Goal: Navigation & Orientation: Find specific page/section

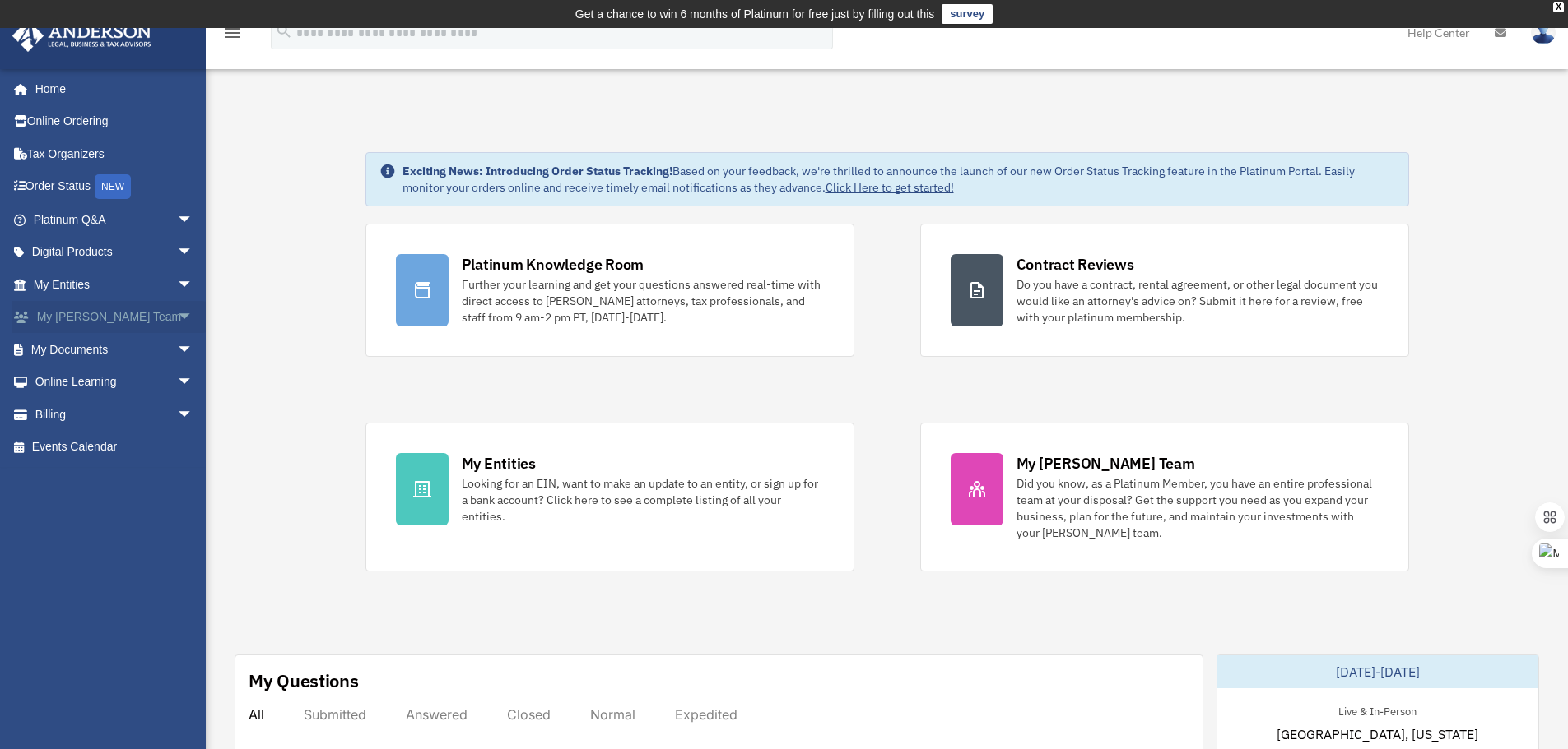
click at [99, 320] on link "My [PERSON_NAME] Team arrow_drop_down" at bounding box center [115, 318] width 207 height 33
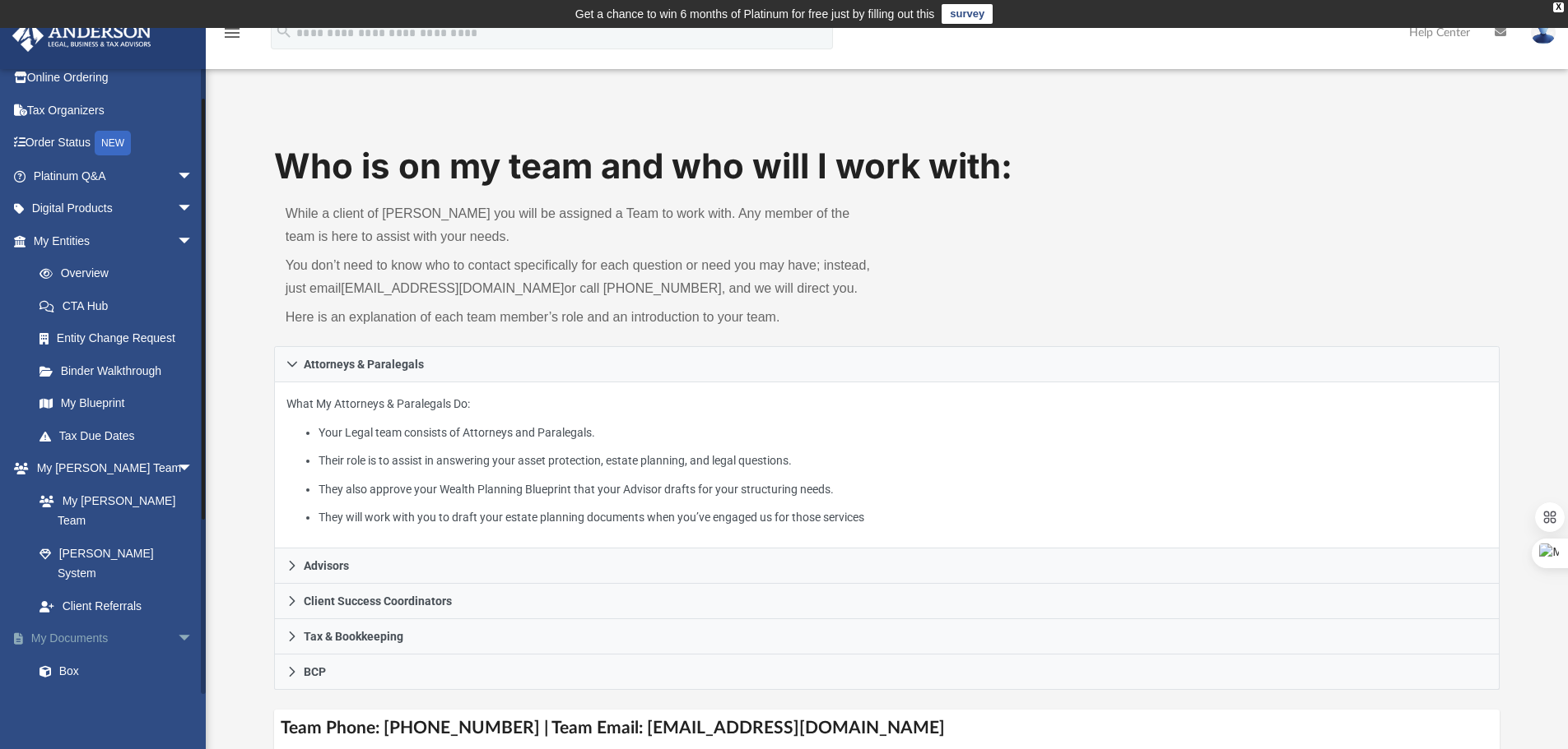
scroll to position [83, 0]
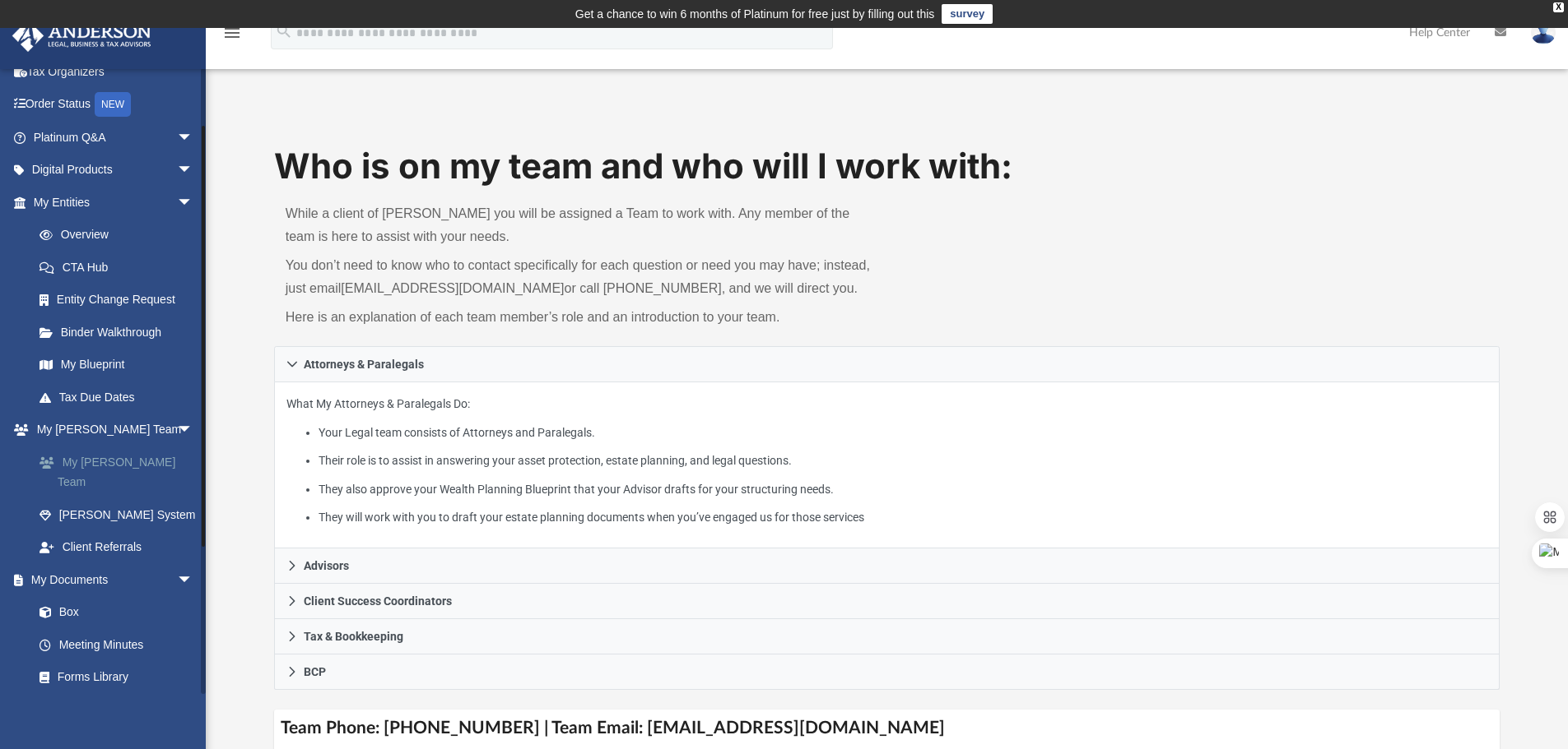
click at [136, 456] on link "My [PERSON_NAME] Team" at bounding box center [121, 472] width 195 height 52
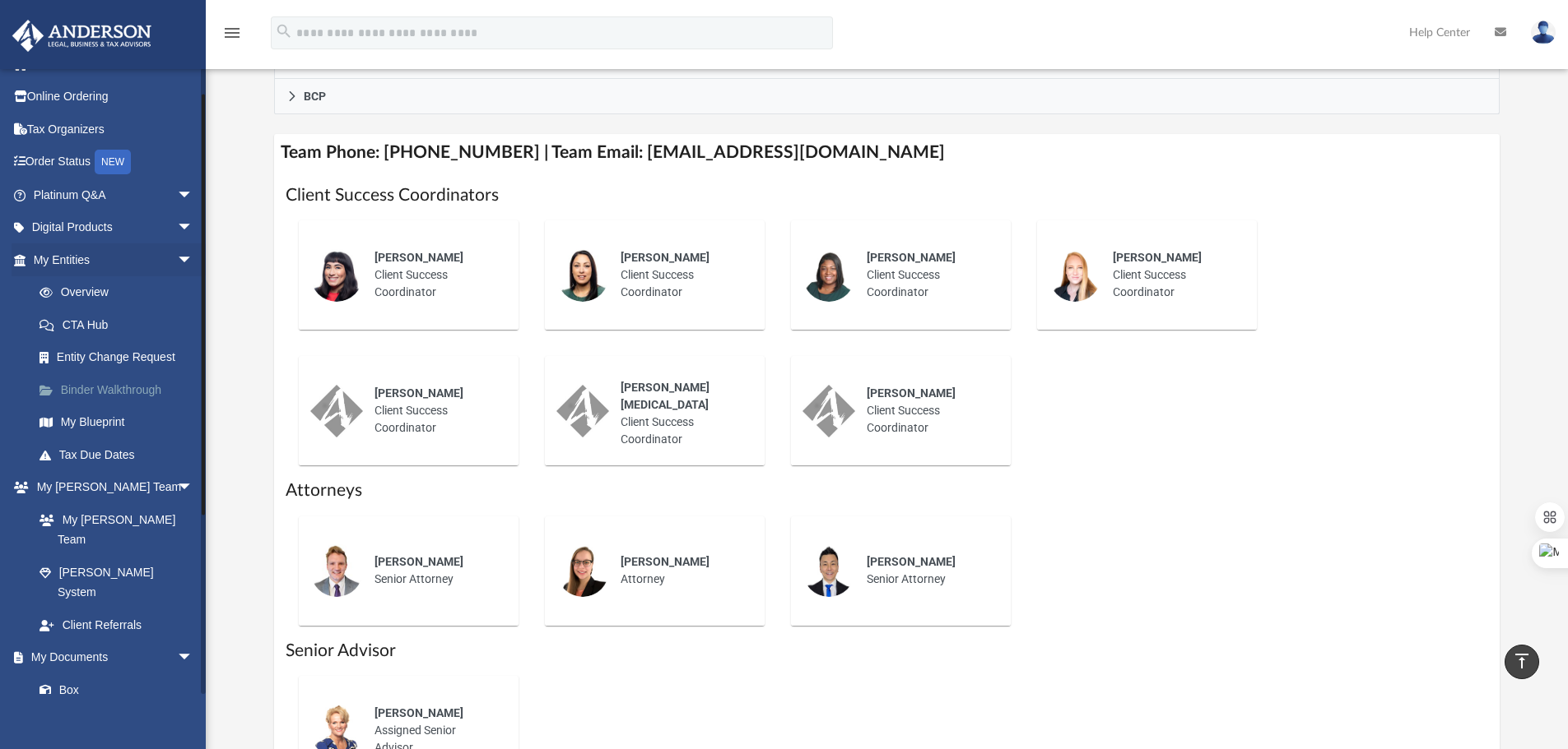
scroll to position [0, 0]
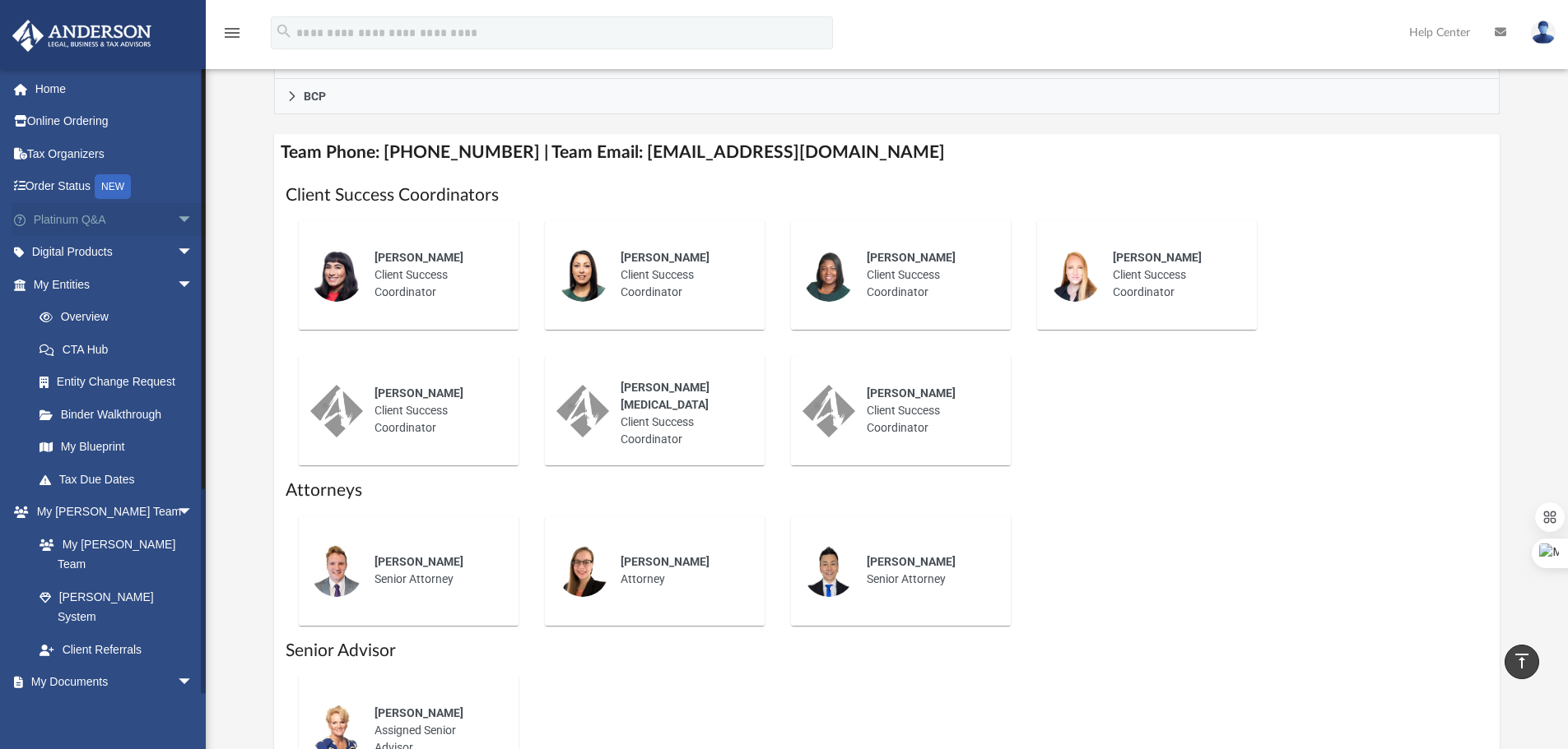
click at [177, 225] on span "arrow_drop_down" at bounding box center [193, 220] width 33 height 34
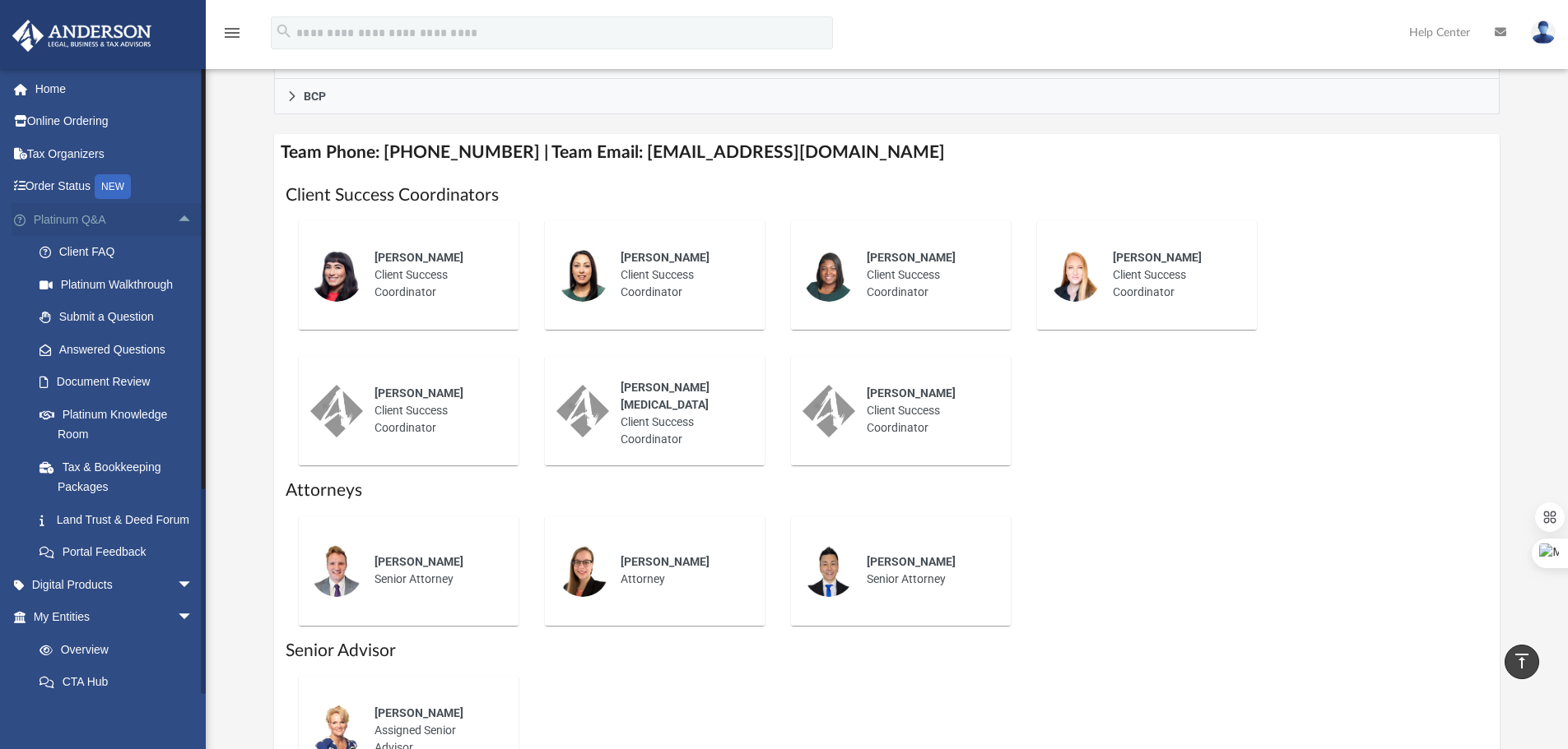
click at [72, 221] on link "Platinum Q&A arrow_drop_up" at bounding box center [115, 220] width 207 height 33
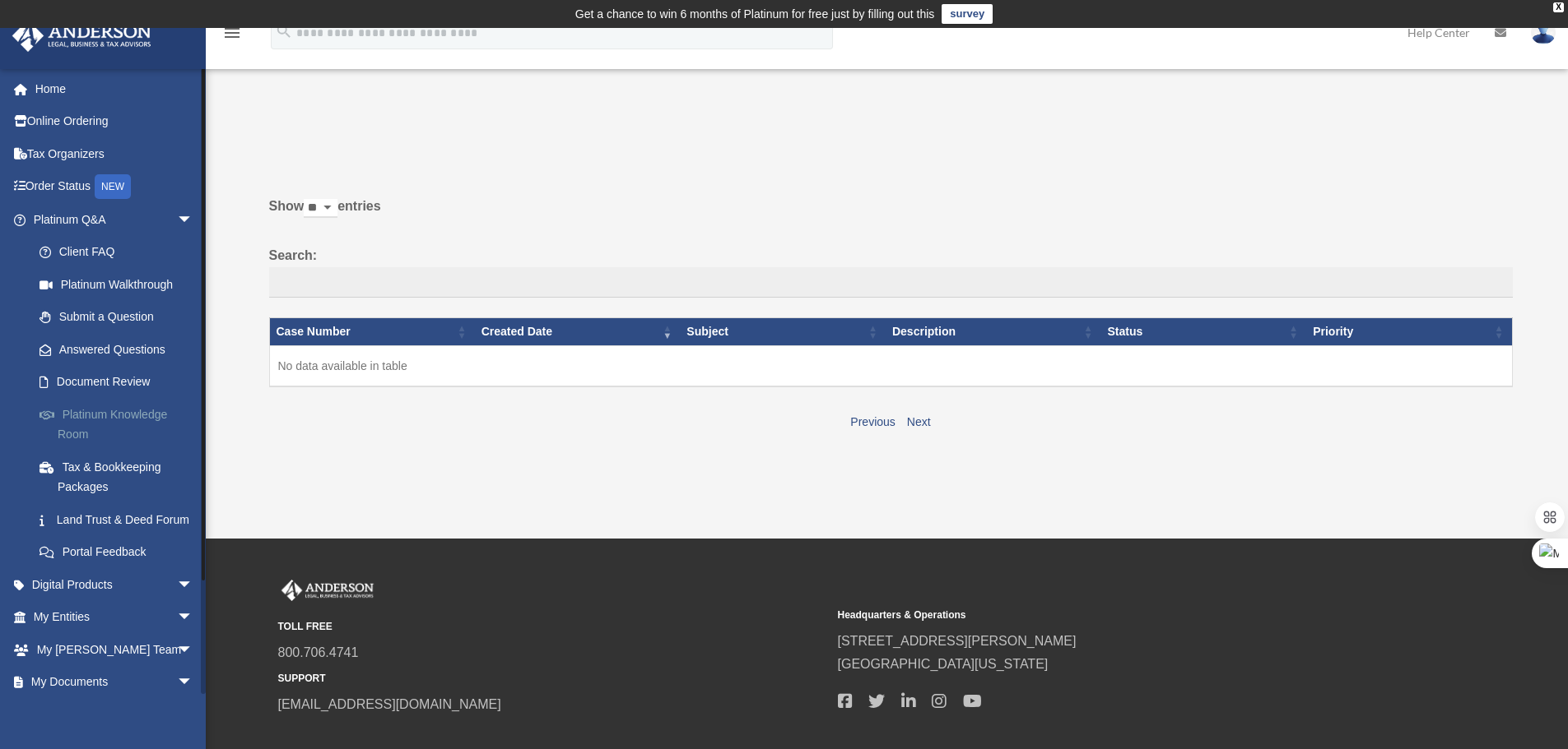
click at [127, 422] on link "Platinum Knowledge Room" at bounding box center [121, 425] width 195 height 52
click at [160, 417] on link "Platinum Knowledge Room" at bounding box center [121, 425] width 195 height 52
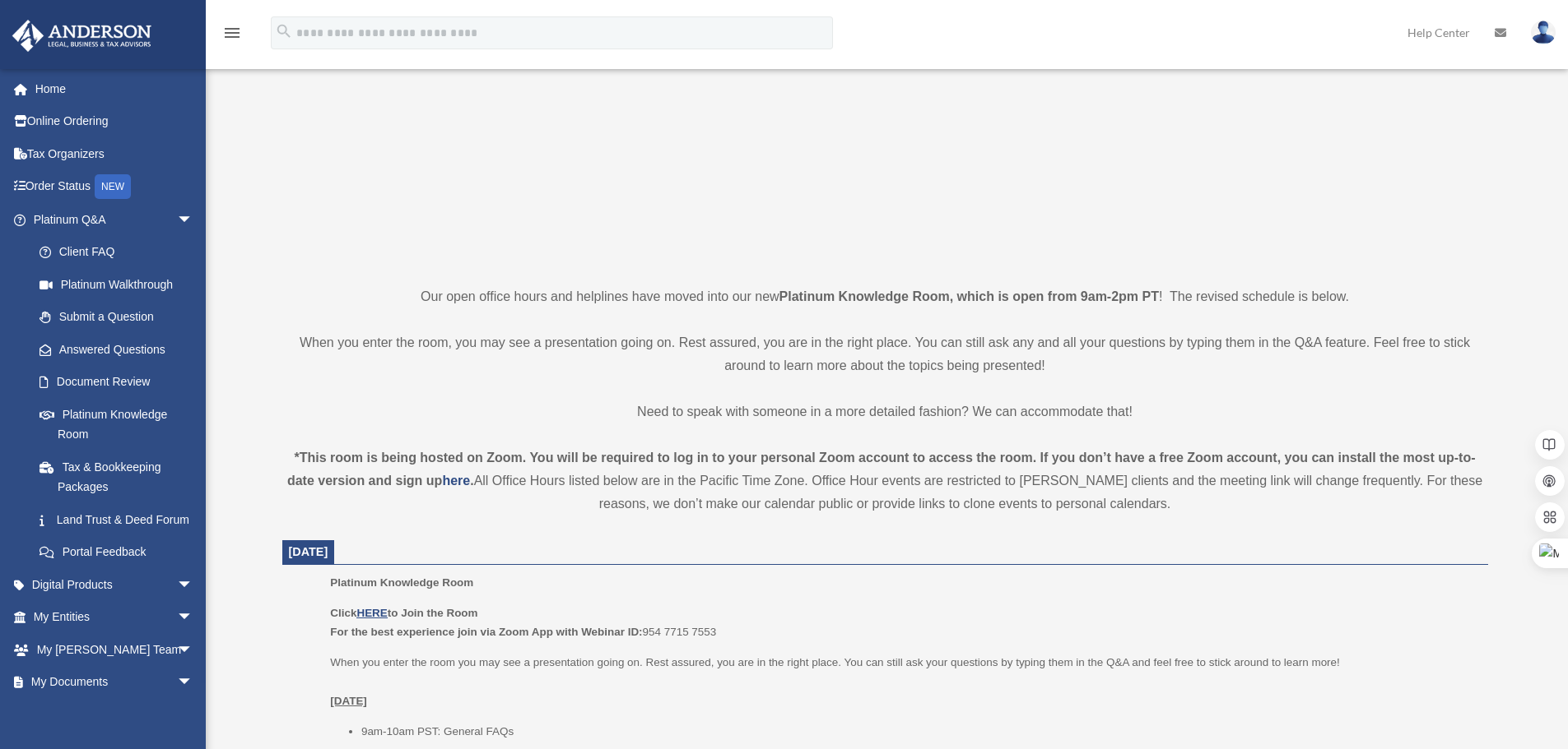
scroll to position [247, 0]
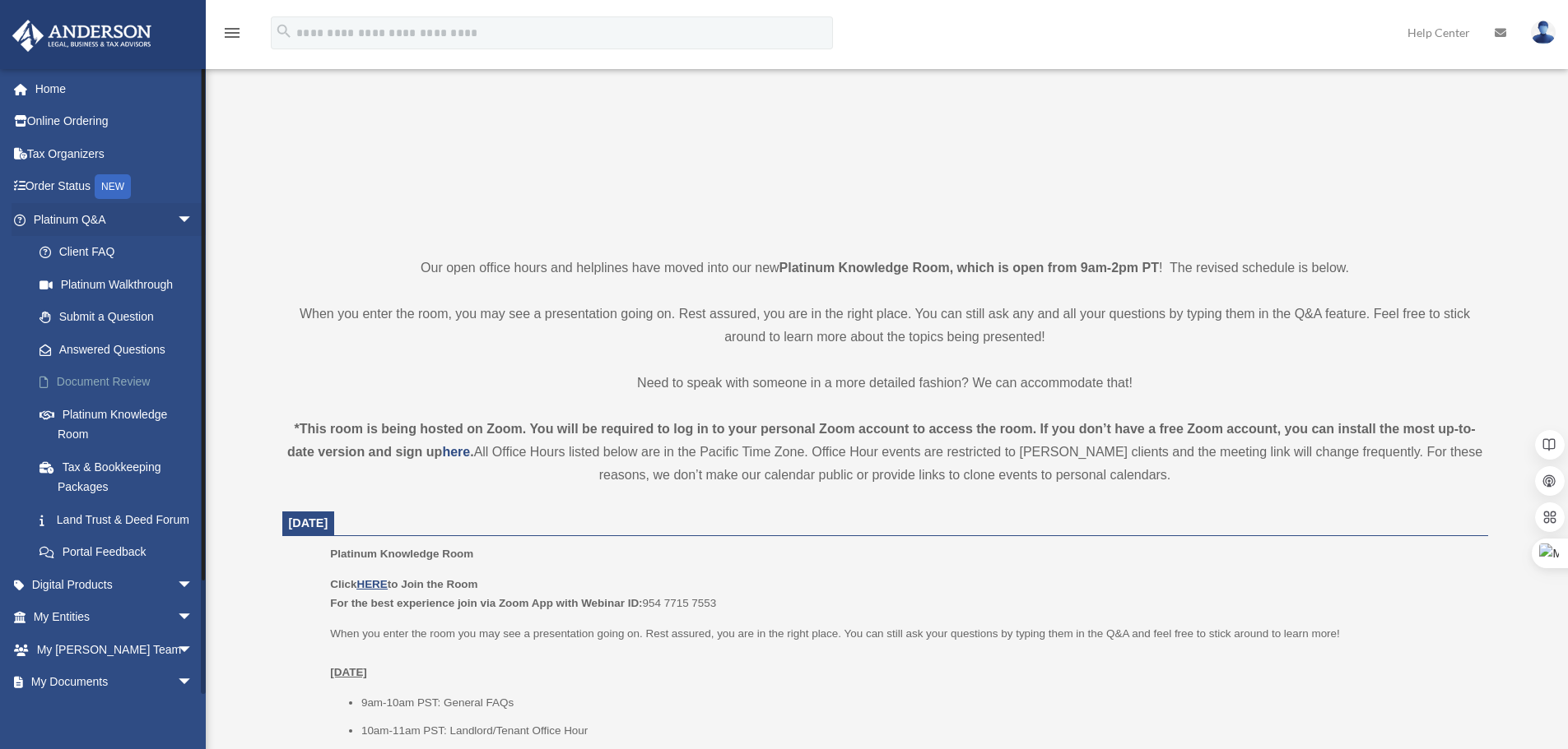
click at [130, 382] on link "Document Review" at bounding box center [121, 383] width 195 height 33
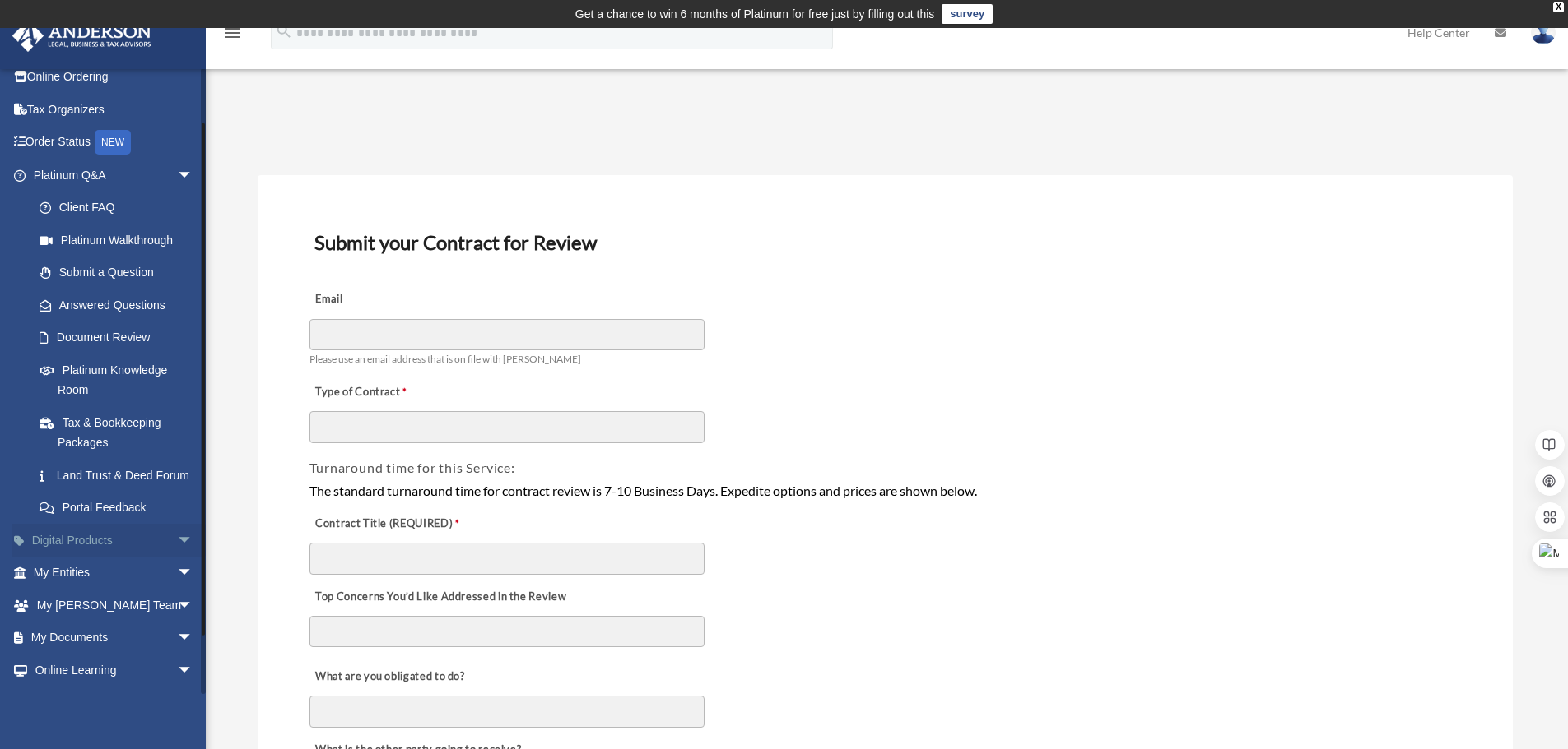
scroll to position [44, 0]
click at [134, 481] on link "Land Trust & Deed Forum" at bounding box center [121, 476] width 195 height 33
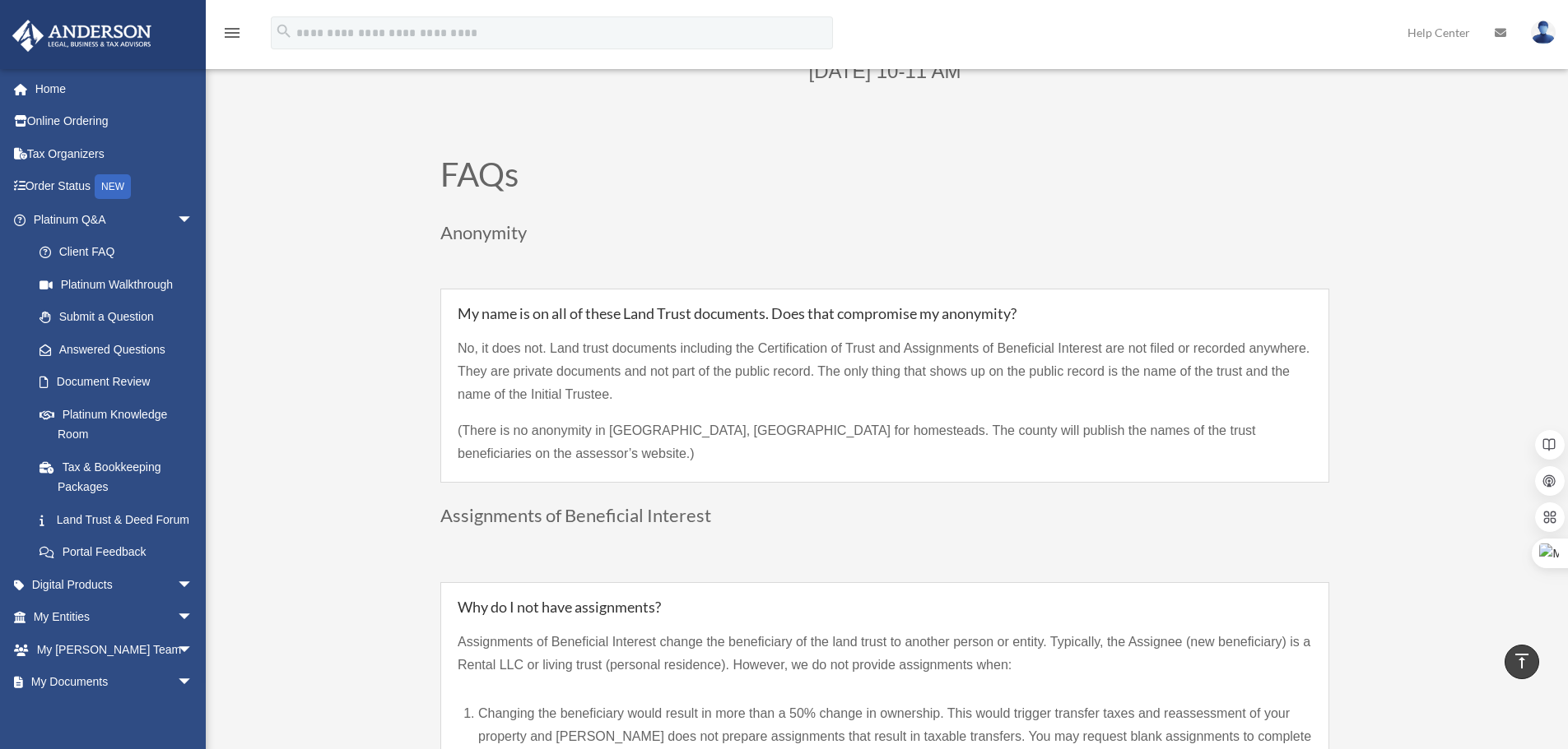
scroll to position [1316, 0]
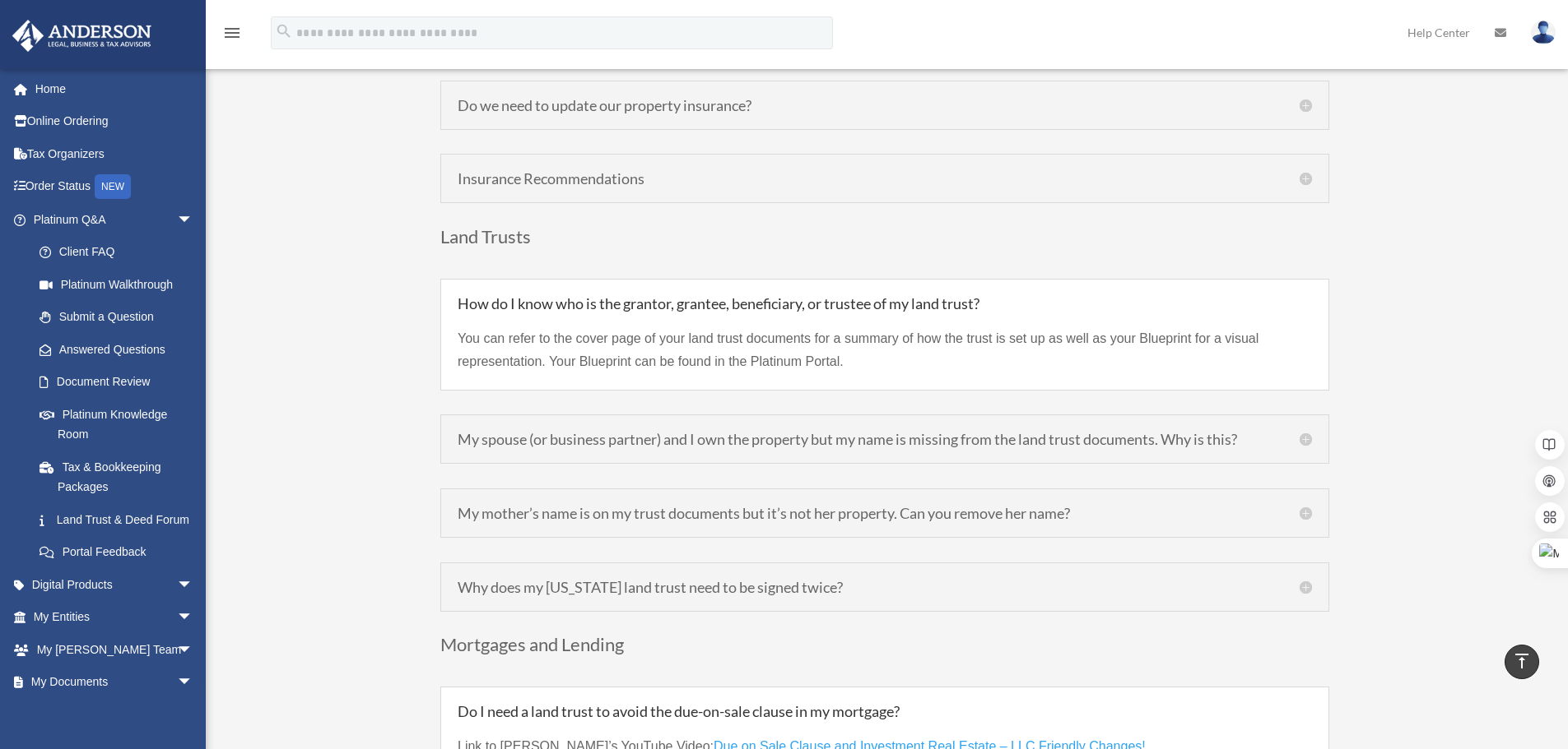
scroll to position [4360, 0]
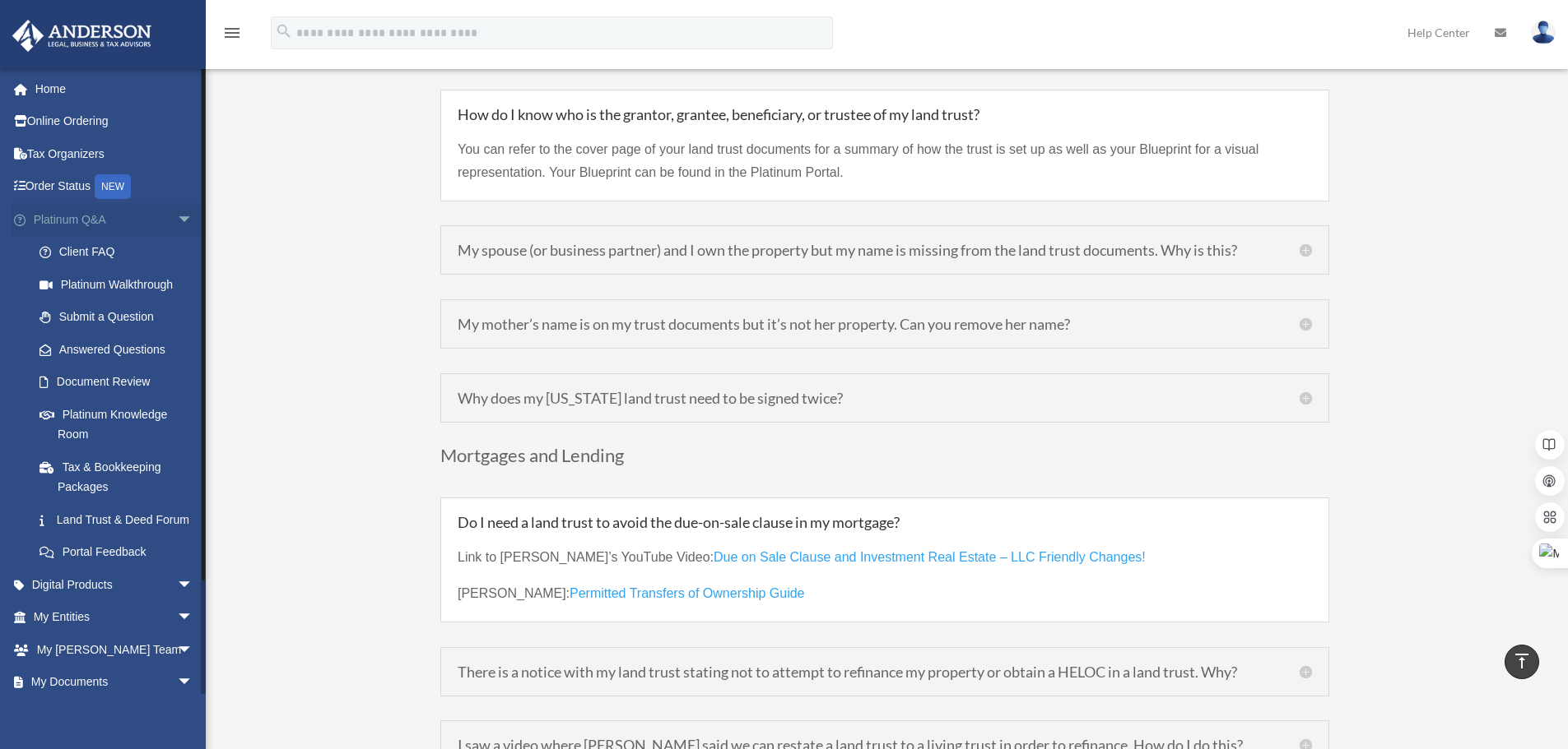
click at [177, 222] on span "arrow_drop_down" at bounding box center [193, 220] width 33 height 34
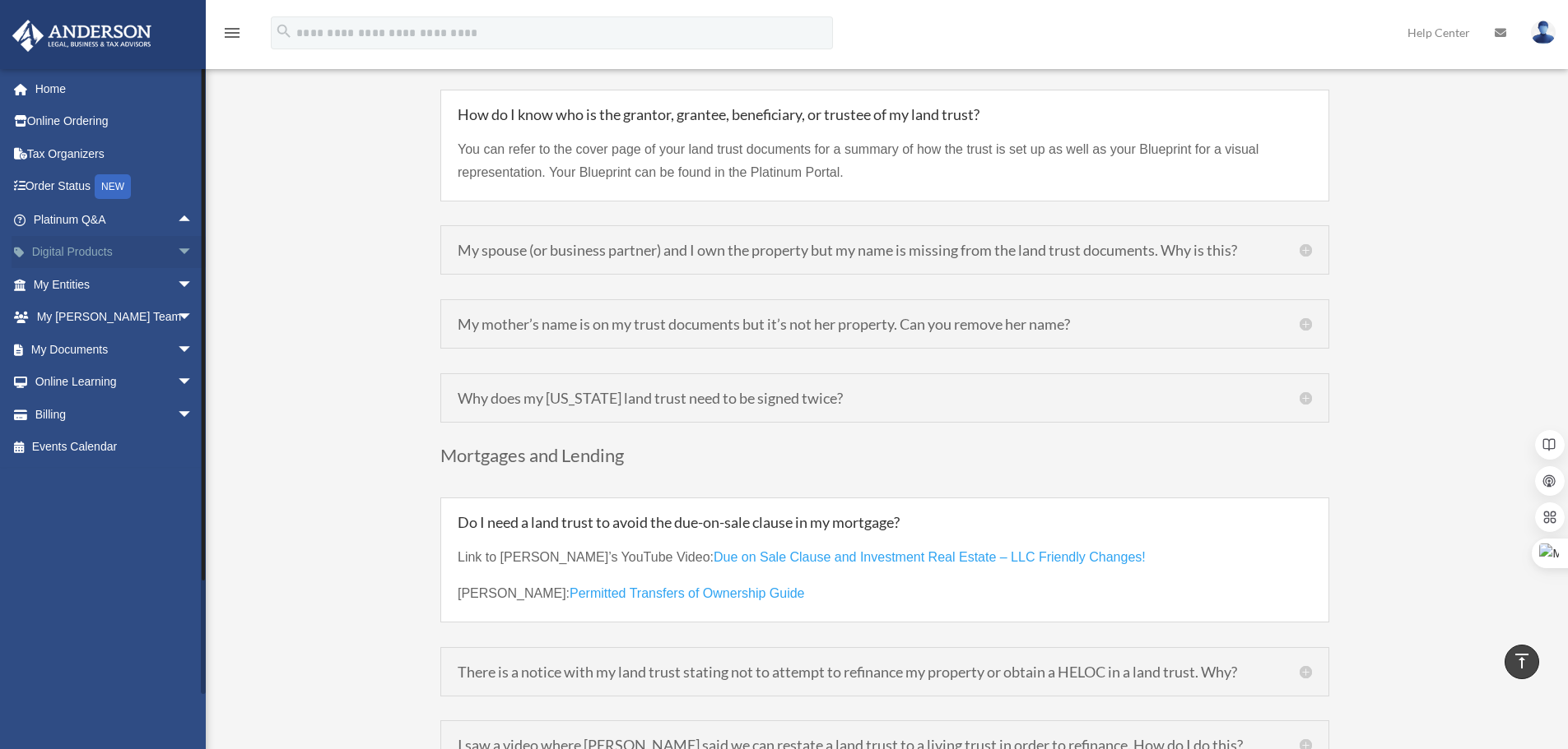
click at [177, 256] on span "arrow_drop_down" at bounding box center [193, 253] width 33 height 34
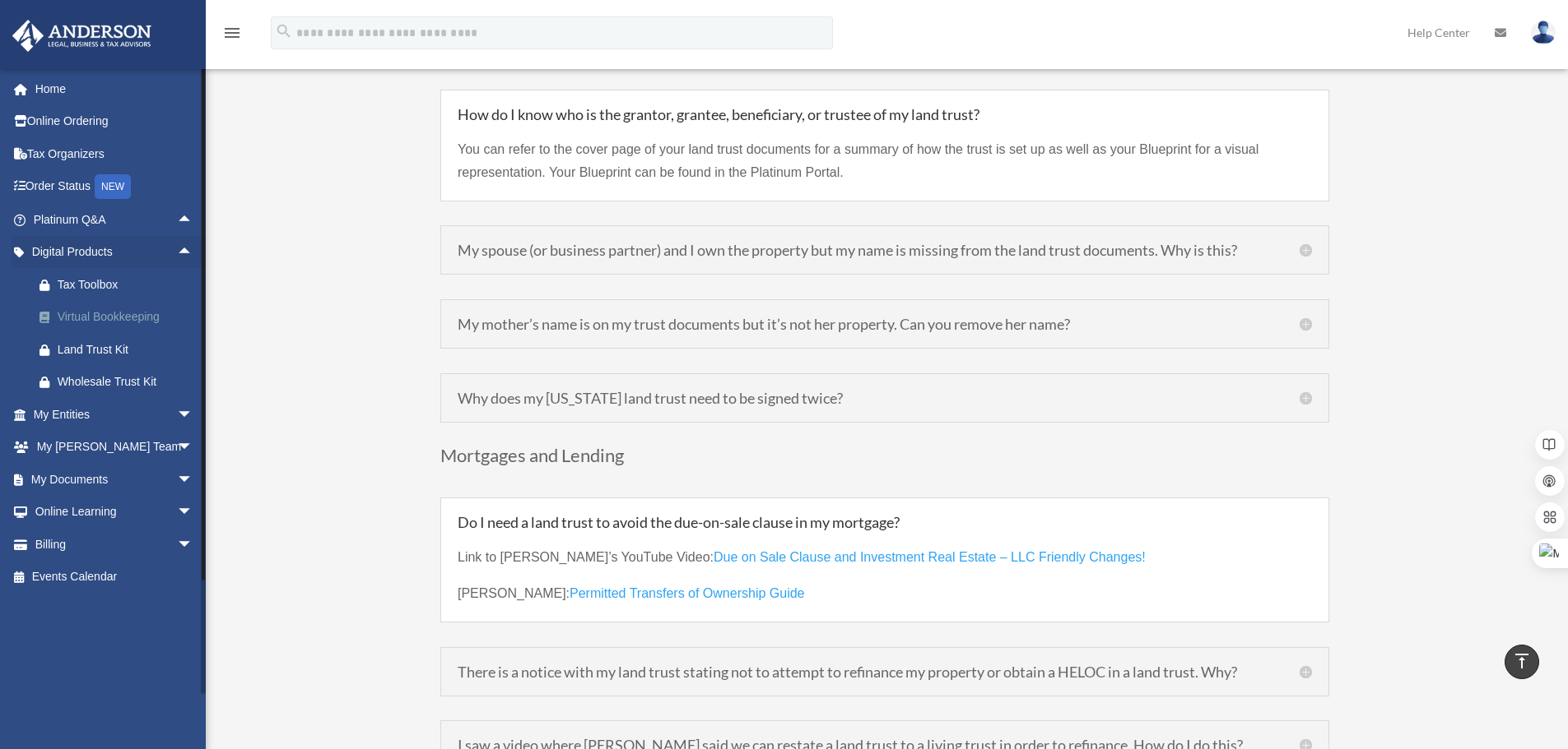
click at [126, 320] on div "Virtual Bookkeeping" at bounding box center [127, 317] width 140 height 20
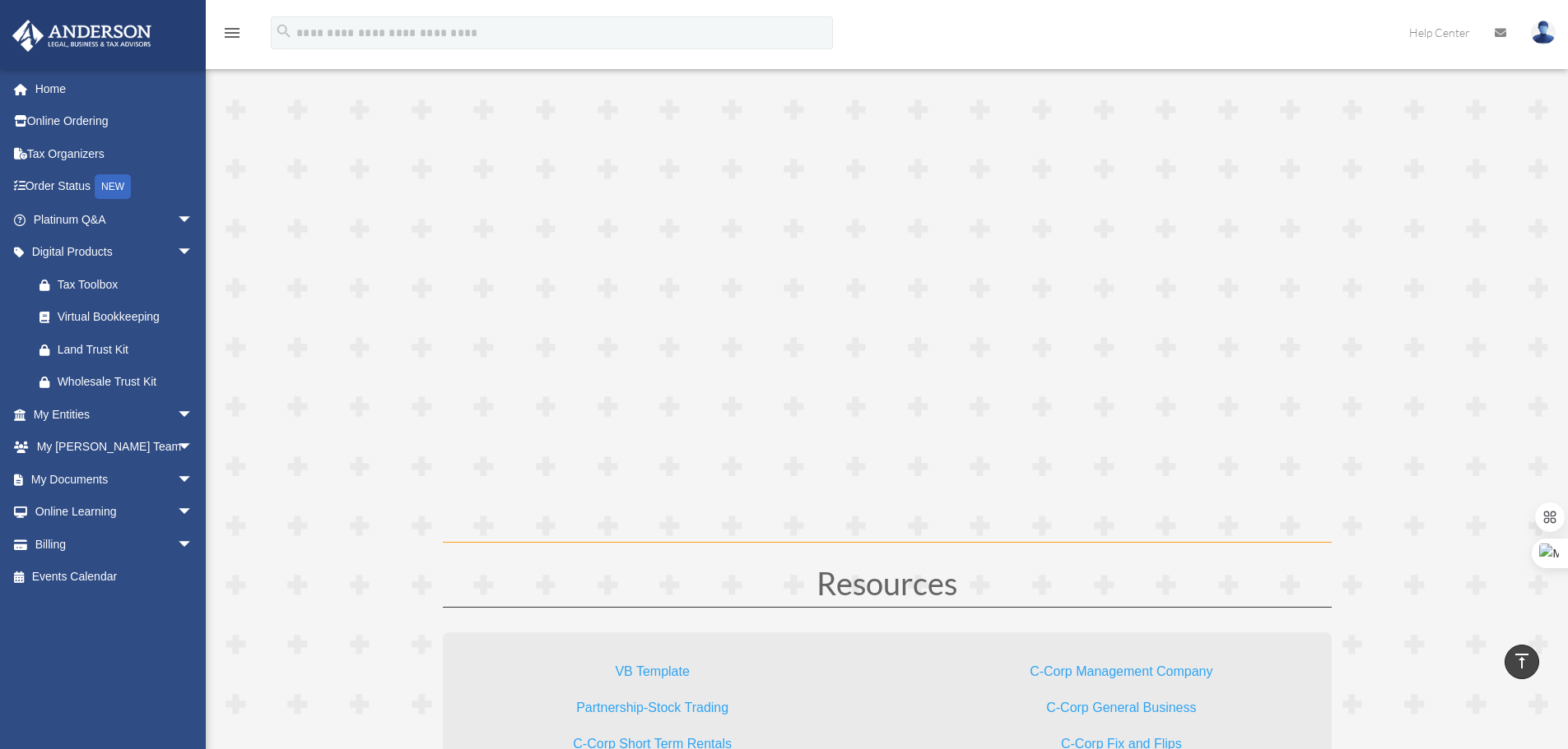
scroll to position [4360, 0]
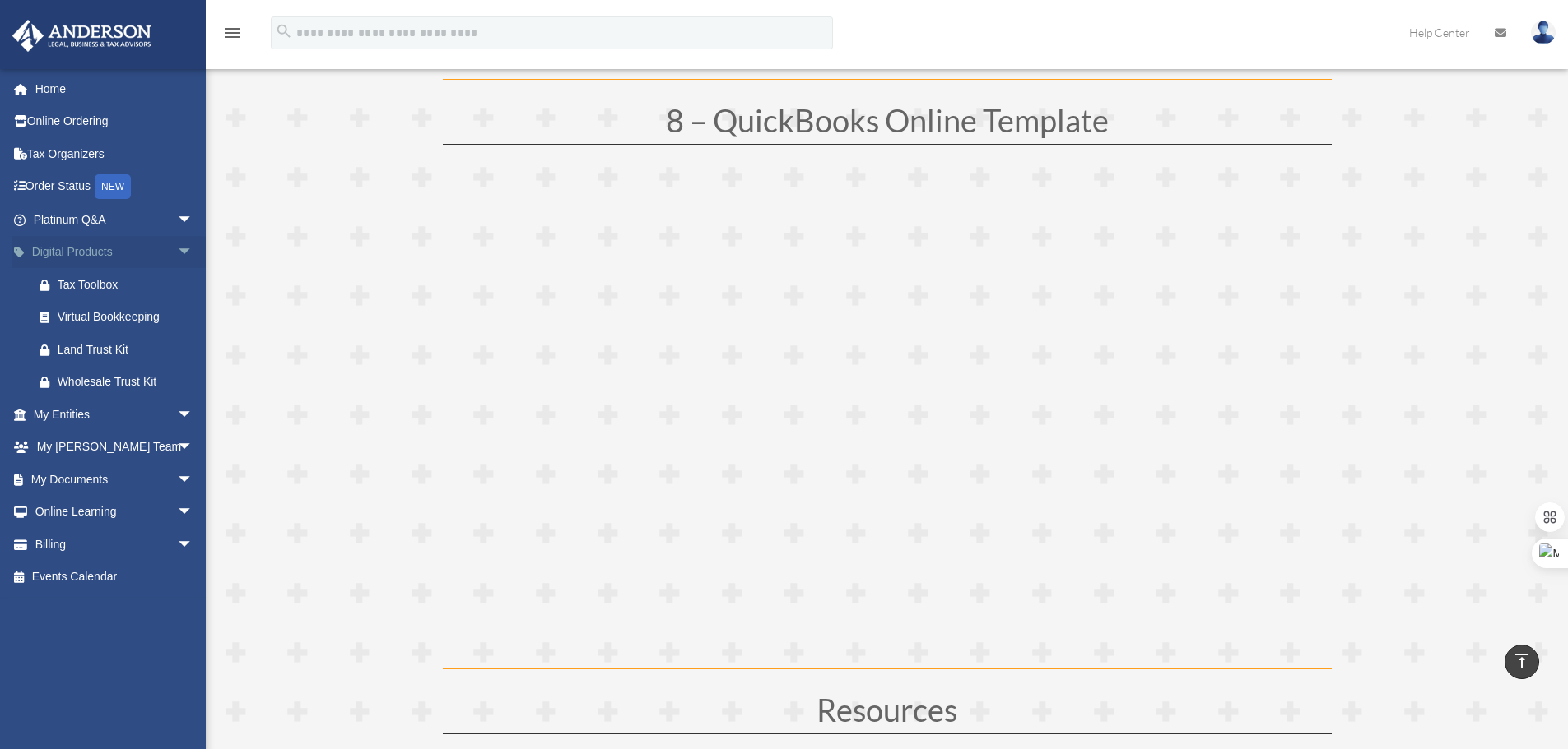
click at [177, 254] on span "arrow_drop_down" at bounding box center [193, 253] width 33 height 34
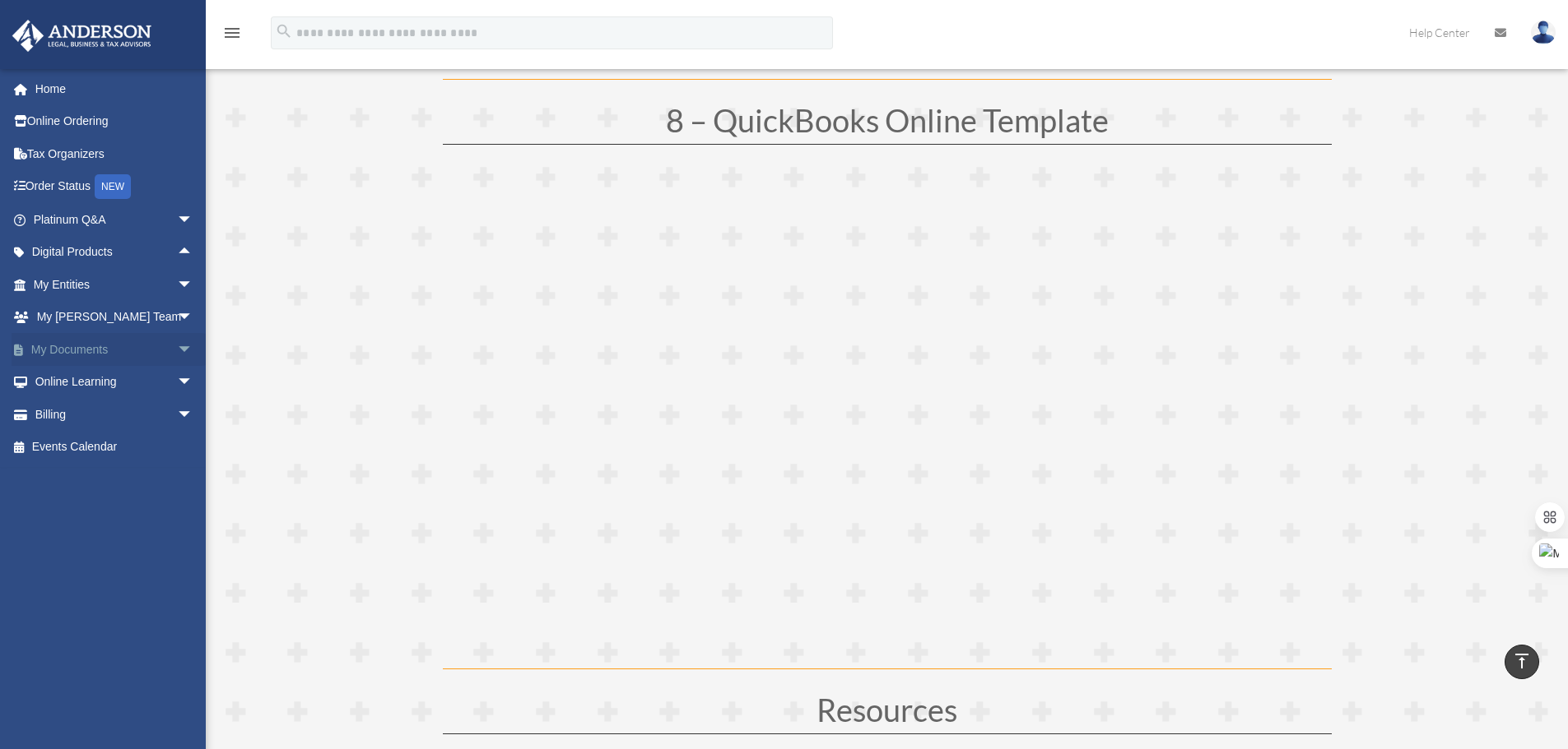
click at [177, 353] on span "arrow_drop_down" at bounding box center [193, 350] width 33 height 34
click at [128, 381] on link "Box" at bounding box center [121, 383] width 195 height 33
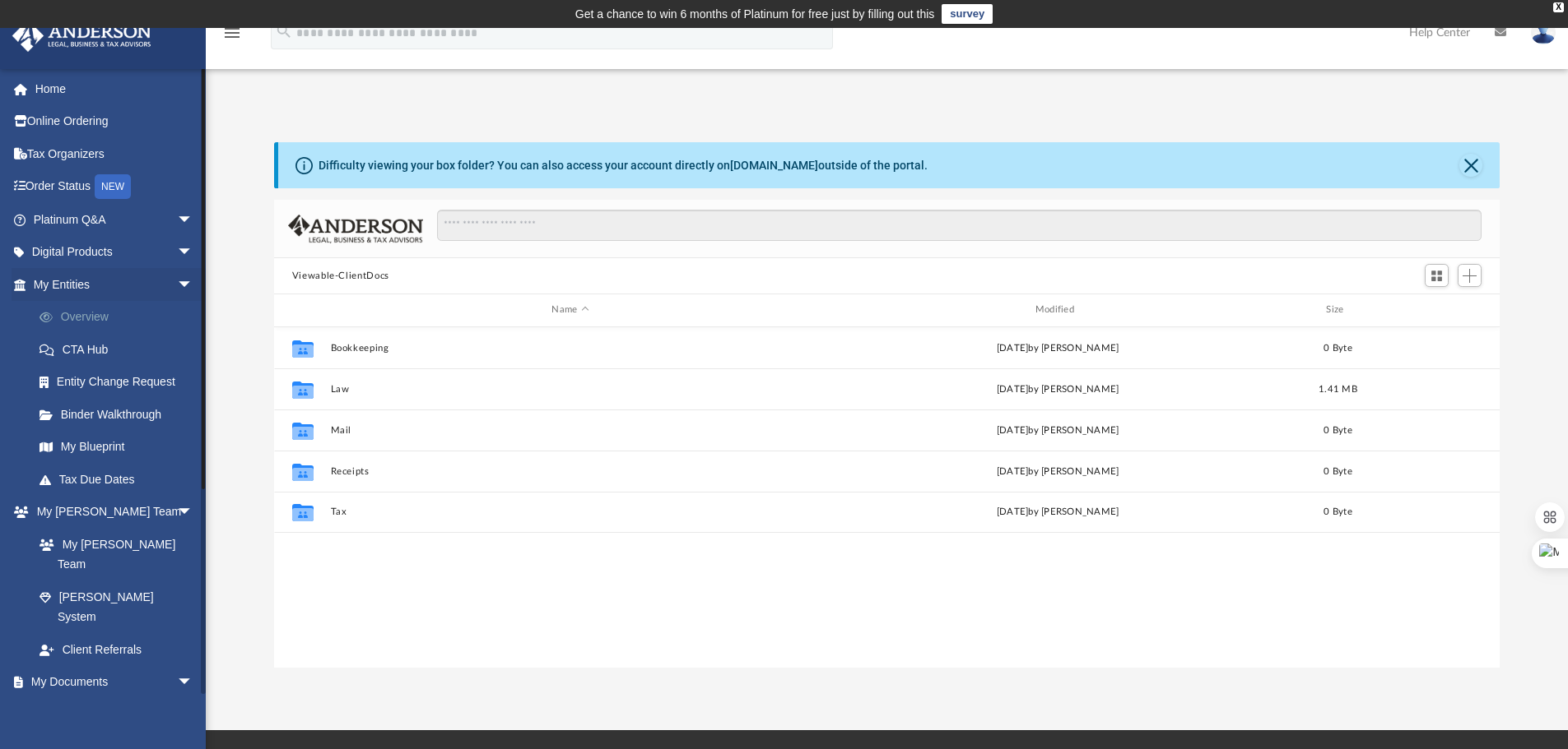
scroll to position [362, 1213]
click at [177, 252] on span "arrow_drop_down" at bounding box center [193, 253] width 33 height 34
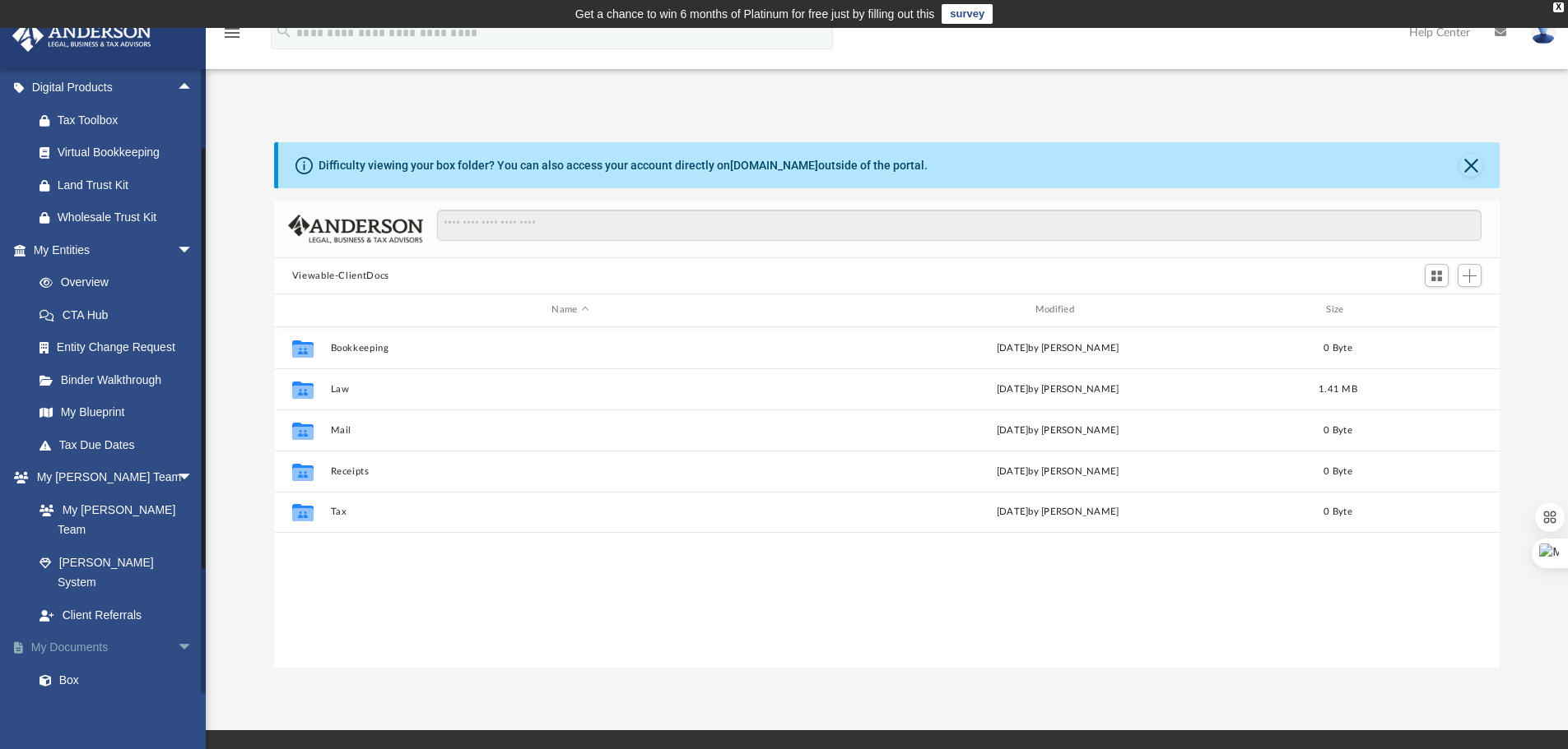
scroll to position [329, 0]
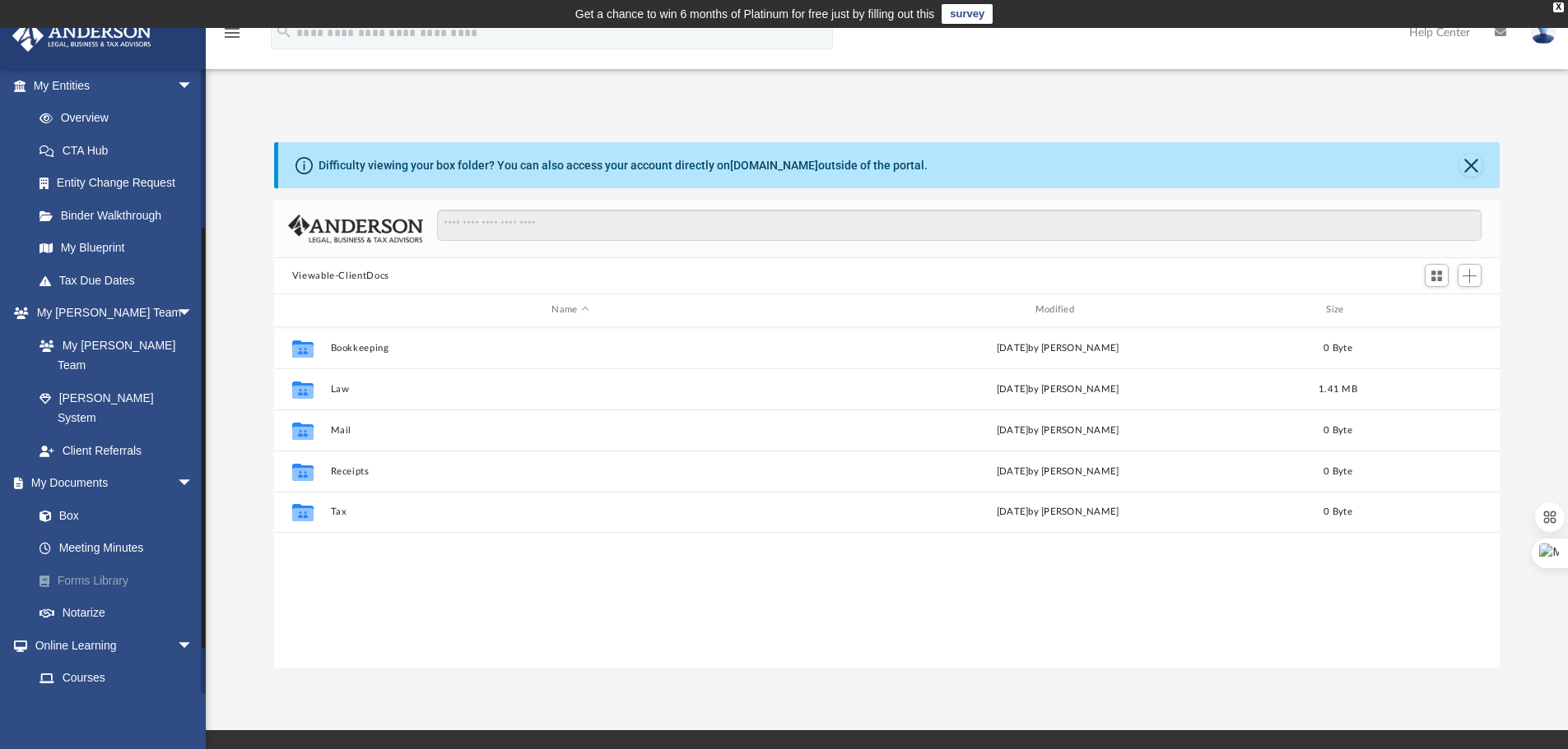
click at [90, 564] on link "Forms Library" at bounding box center [121, 581] width 195 height 33
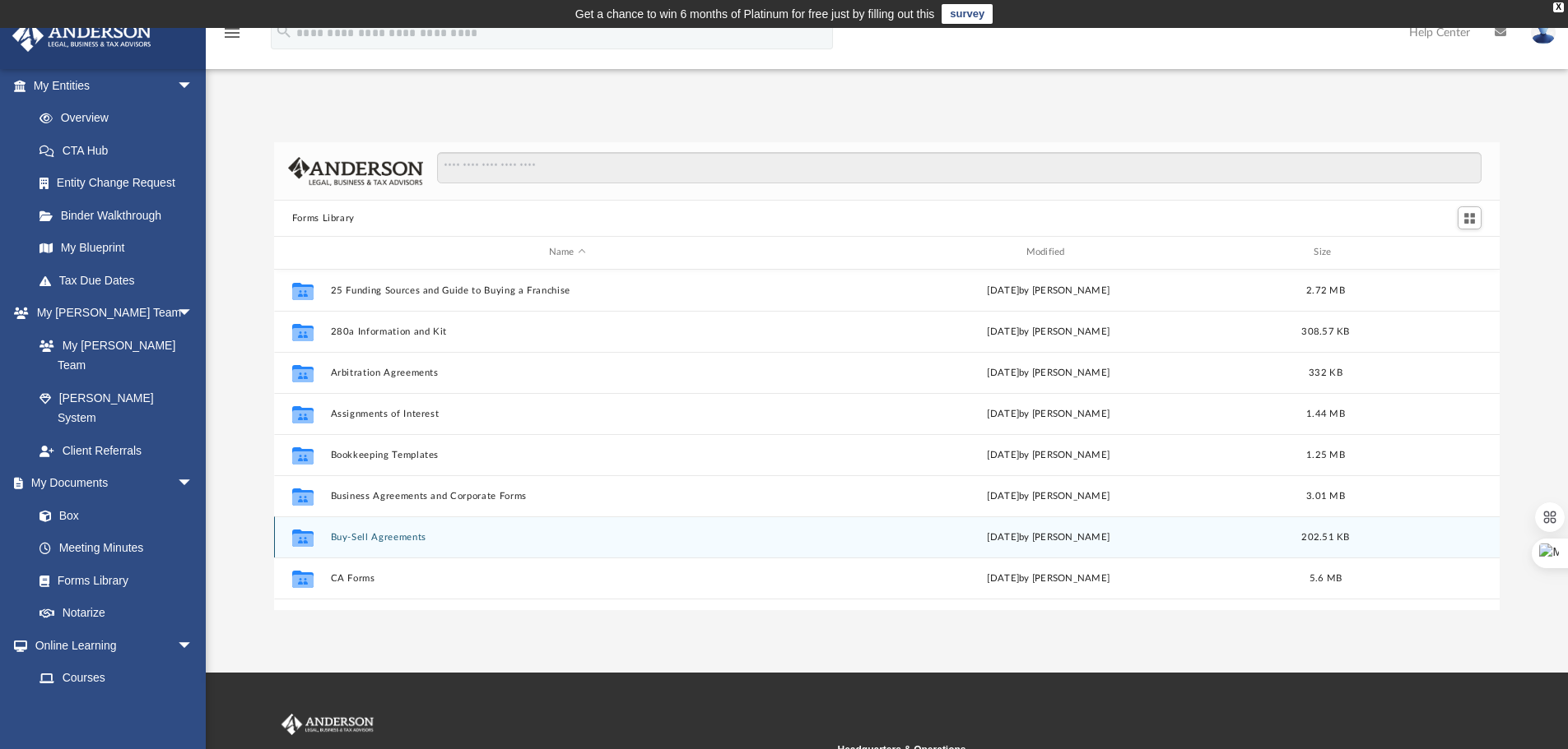
scroll to position [362, 1213]
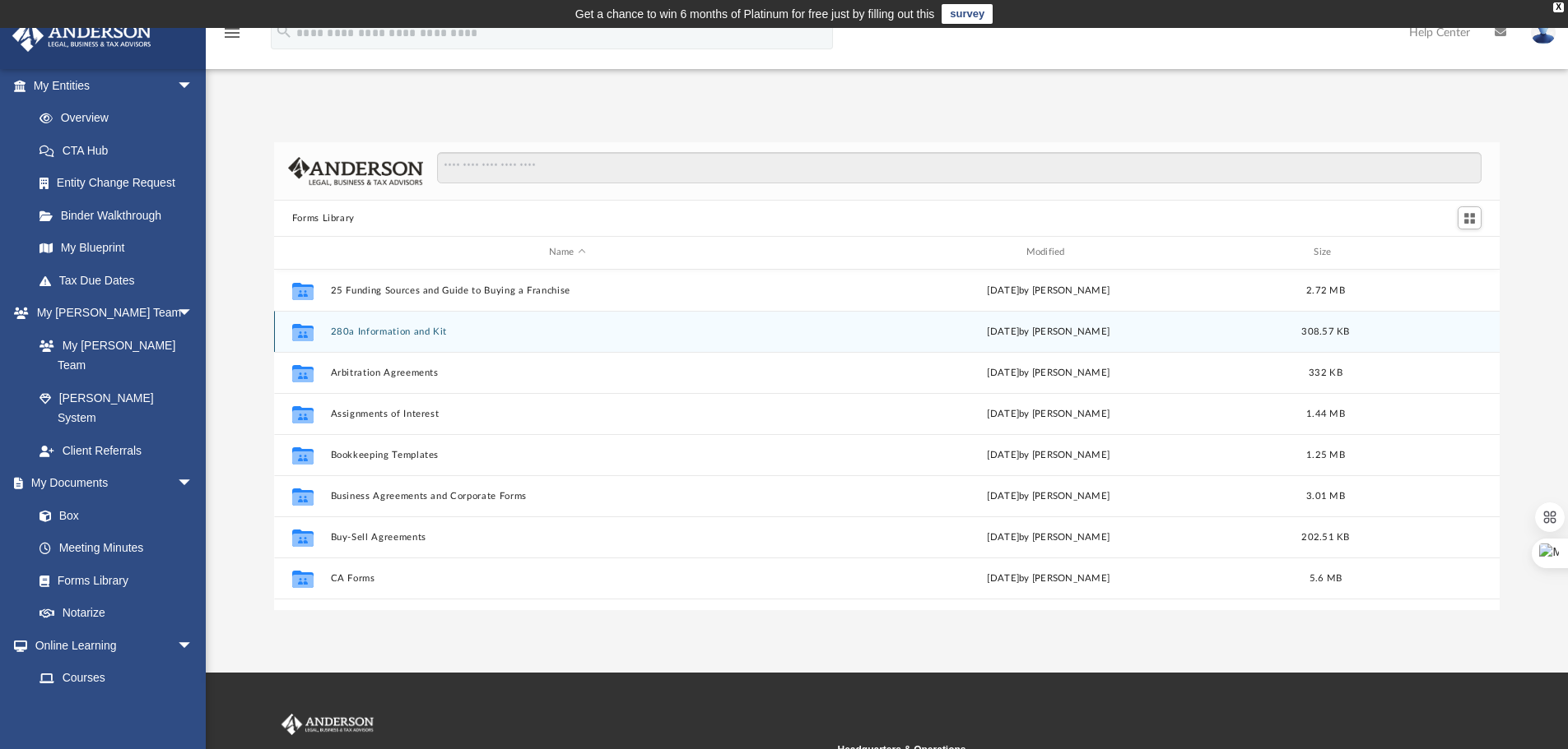
click at [423, 336] on button "280a Information and Kit" at bounding box center [568, 331] width 474 height 11
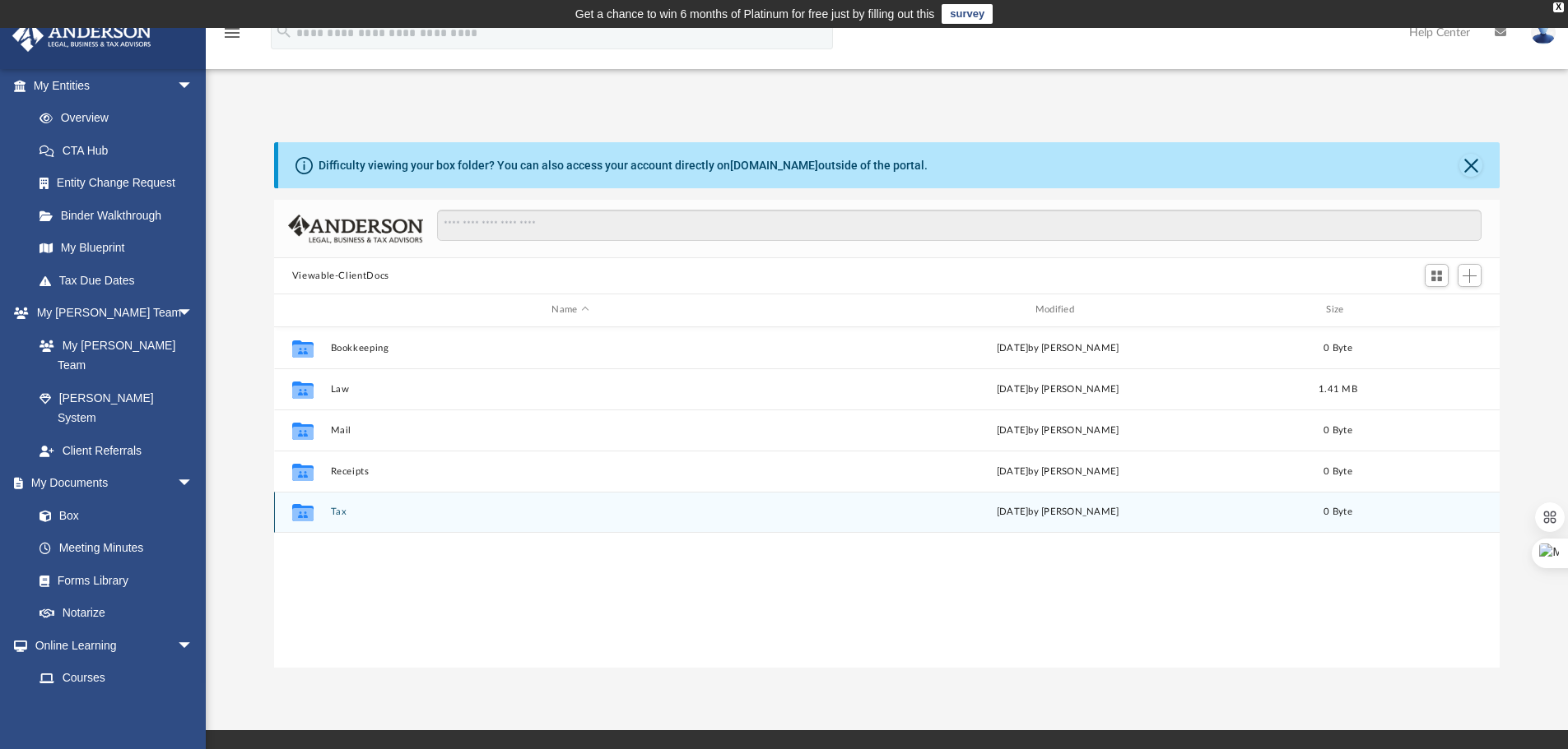
scroll to position [83, 0]
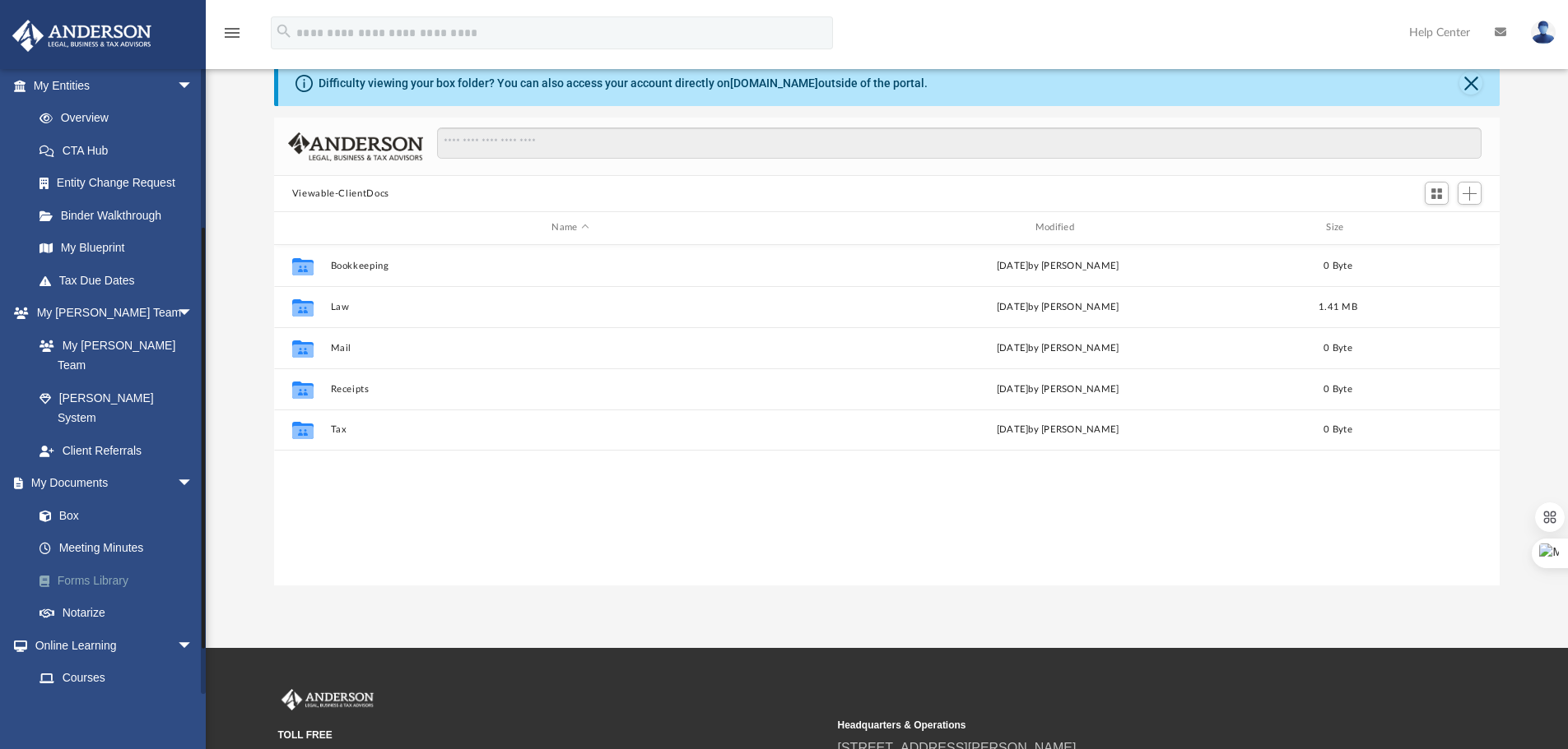
click at [134, 564] on link "Forms Library" at bounding box center [121, 581] width 195 height 33
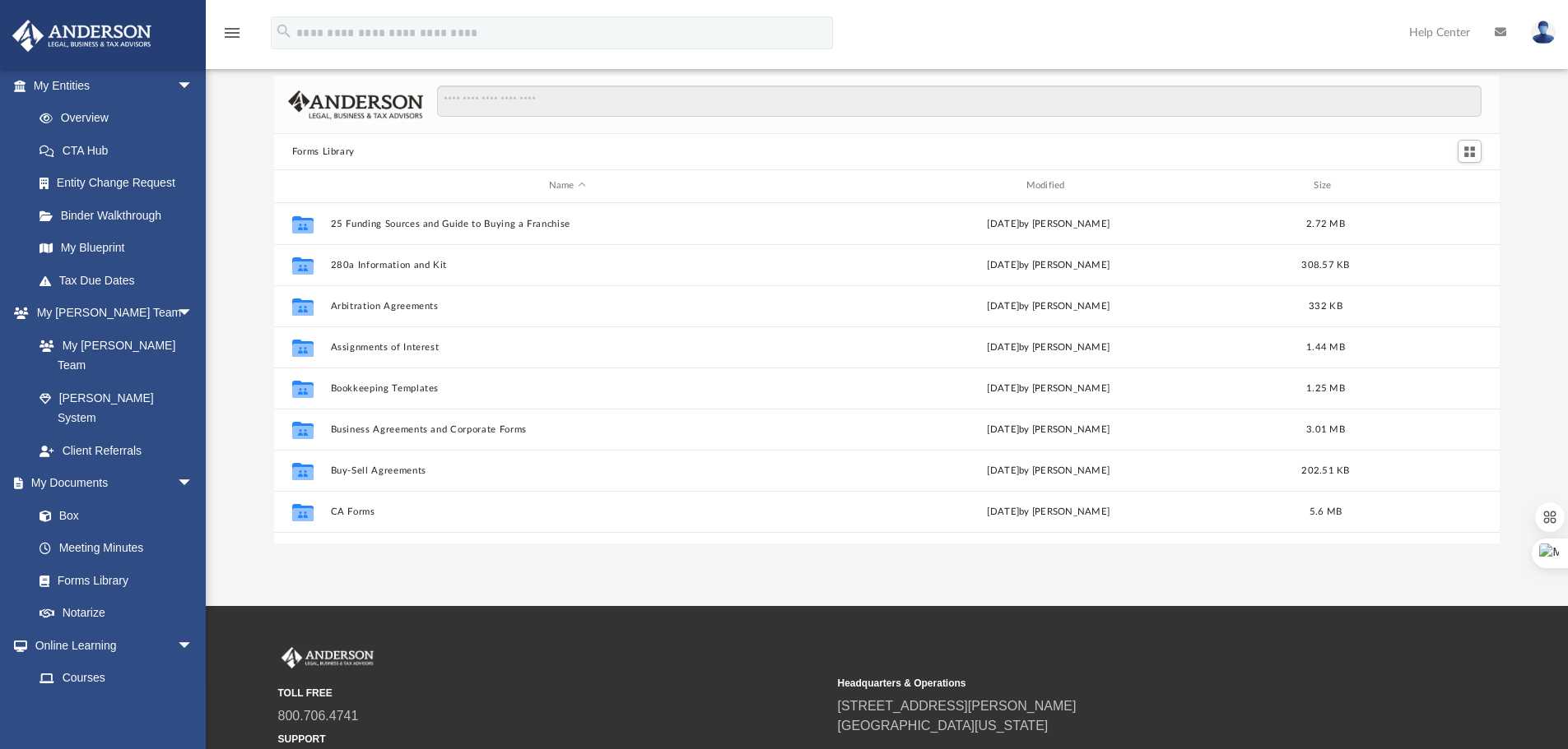
scroll to position [53, 0]
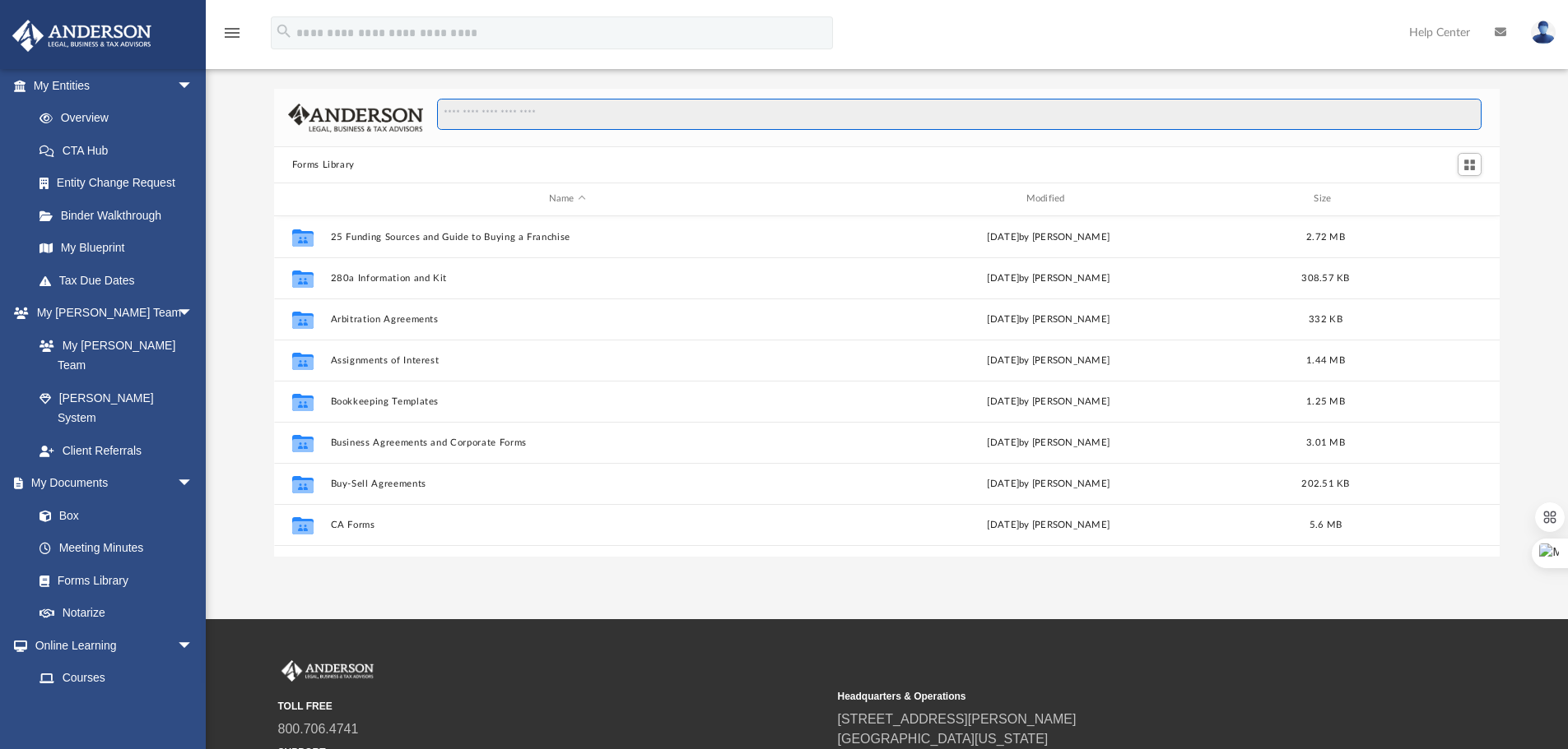
click at [664, 120] on input "Search files and folders" at bounding box center [959, 115] width 1045 height 31
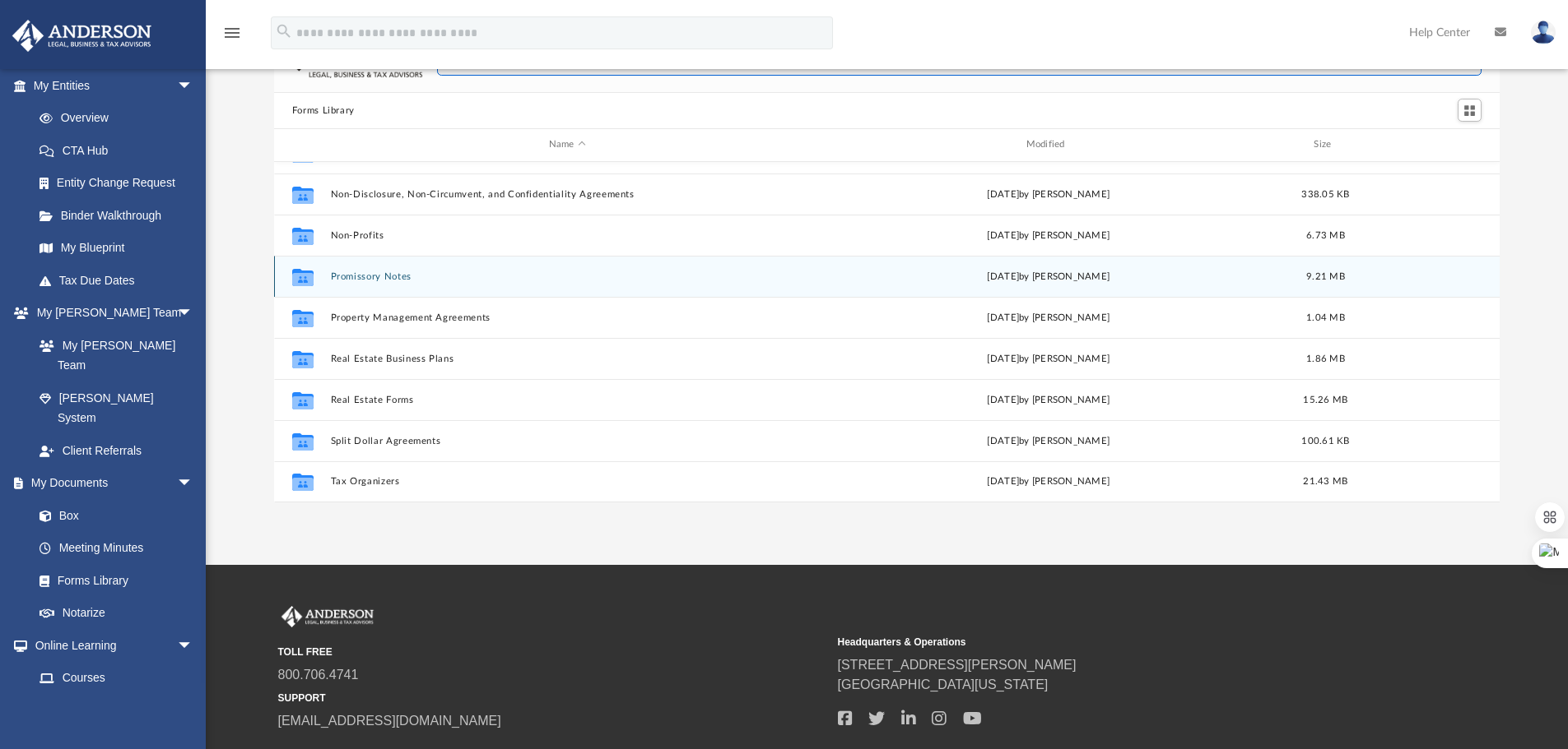
scroll to position [136, 0]
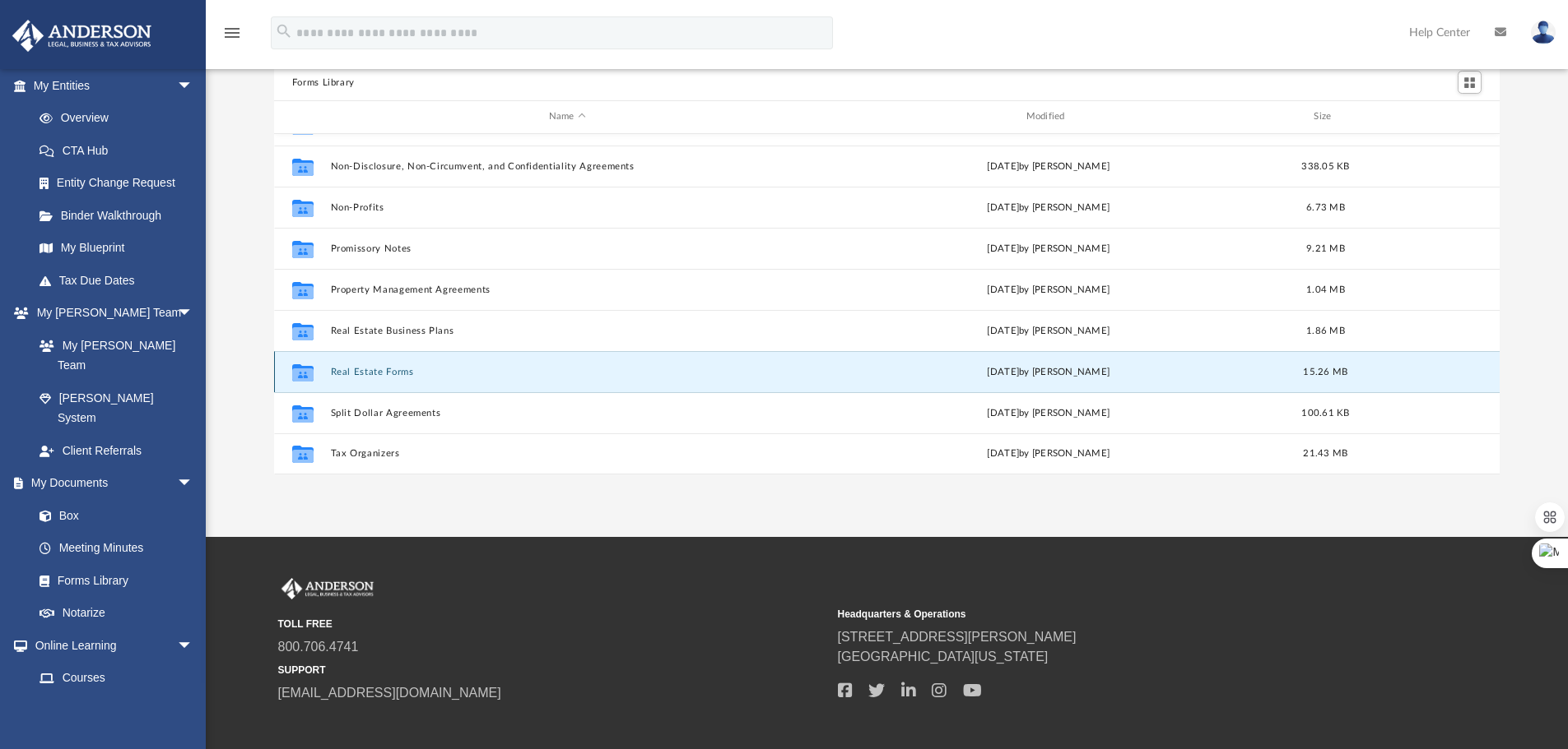
click at [402, 372] on button "Real Estate Forms" at bounding box center [568, 372] width 474 height 11
click at [384, 370] on button "Real Estate Forms" at bounding box center [568, 372] width 474 height 11
click at [386, 372] on button "Real Estate Forms" at bounding box center [568, 372] width 474 height 11
click at [389, 372] on button "Real Estate Forms" at bounding box center [568, 372] width 474 height 11
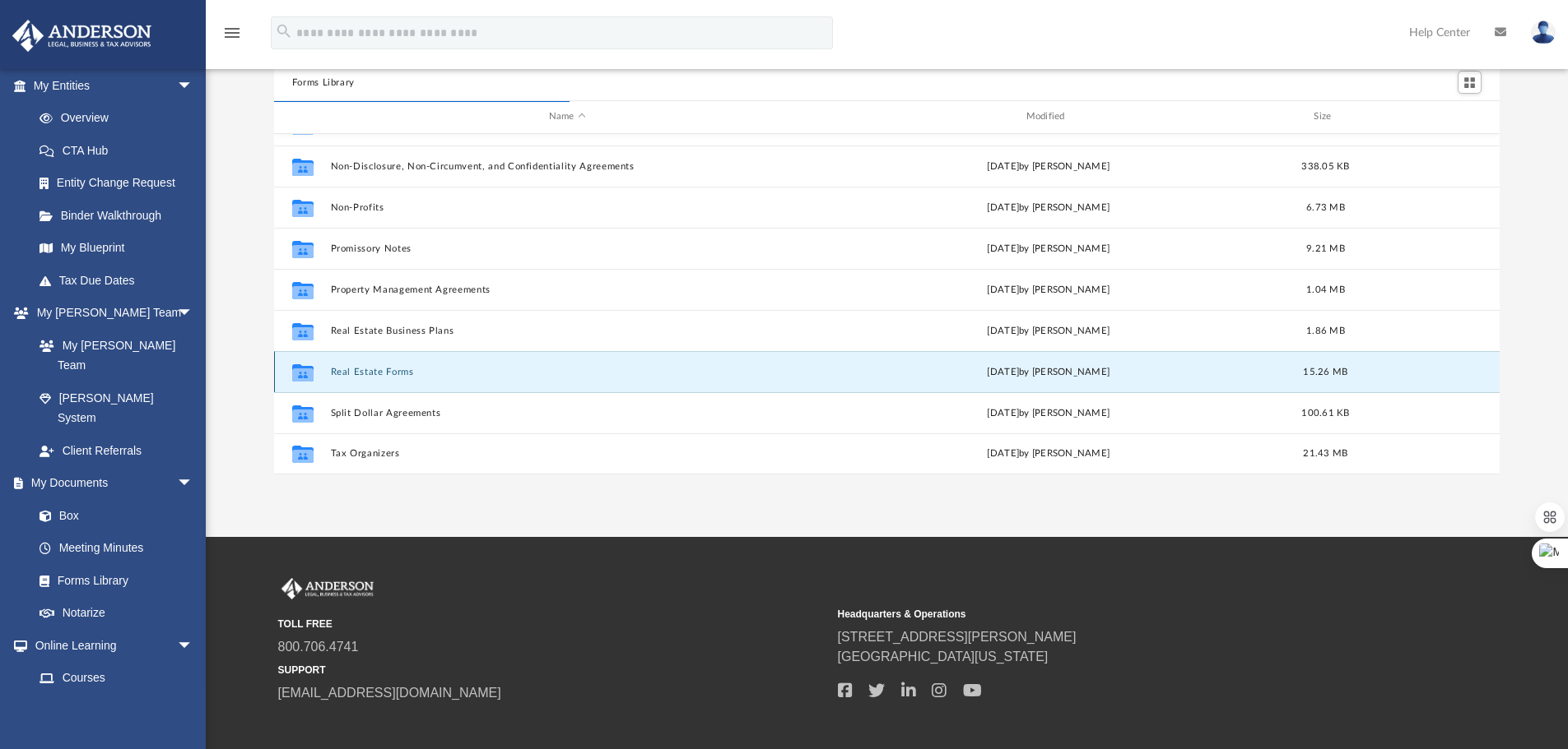
click at [389, 372] on button "Real Estate Forms" at bounding box center [568, 372] width 474 height 11
click at [381, 375] on button "Real Estate Forms" at bounding box center [568, 372] width 474 height 11
click at [394, 373] on button "Real Estate Forms" at bounding box center [568, 372] width 474 height 11
click at [394, 374] on button "Real Estate Forms" at bounding box center [568, 372] width 474 height 11
click at [389, 373] on button "Real Estate Forms" at bounding box center [568, 372] width 474 height 11
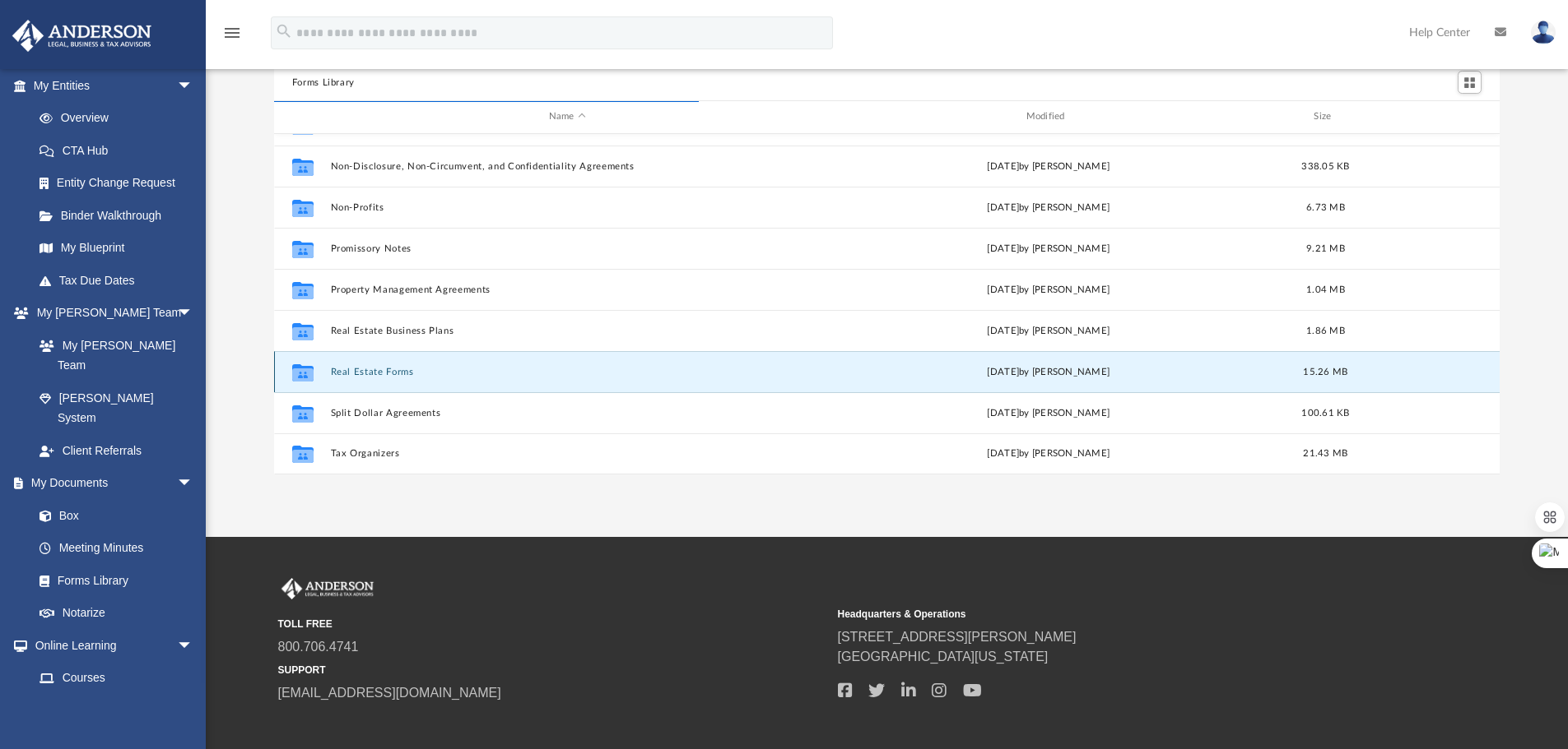
click at [389, 373] on button "Real Estate Forms" at bounding box center [568, 372] width 474 height 11
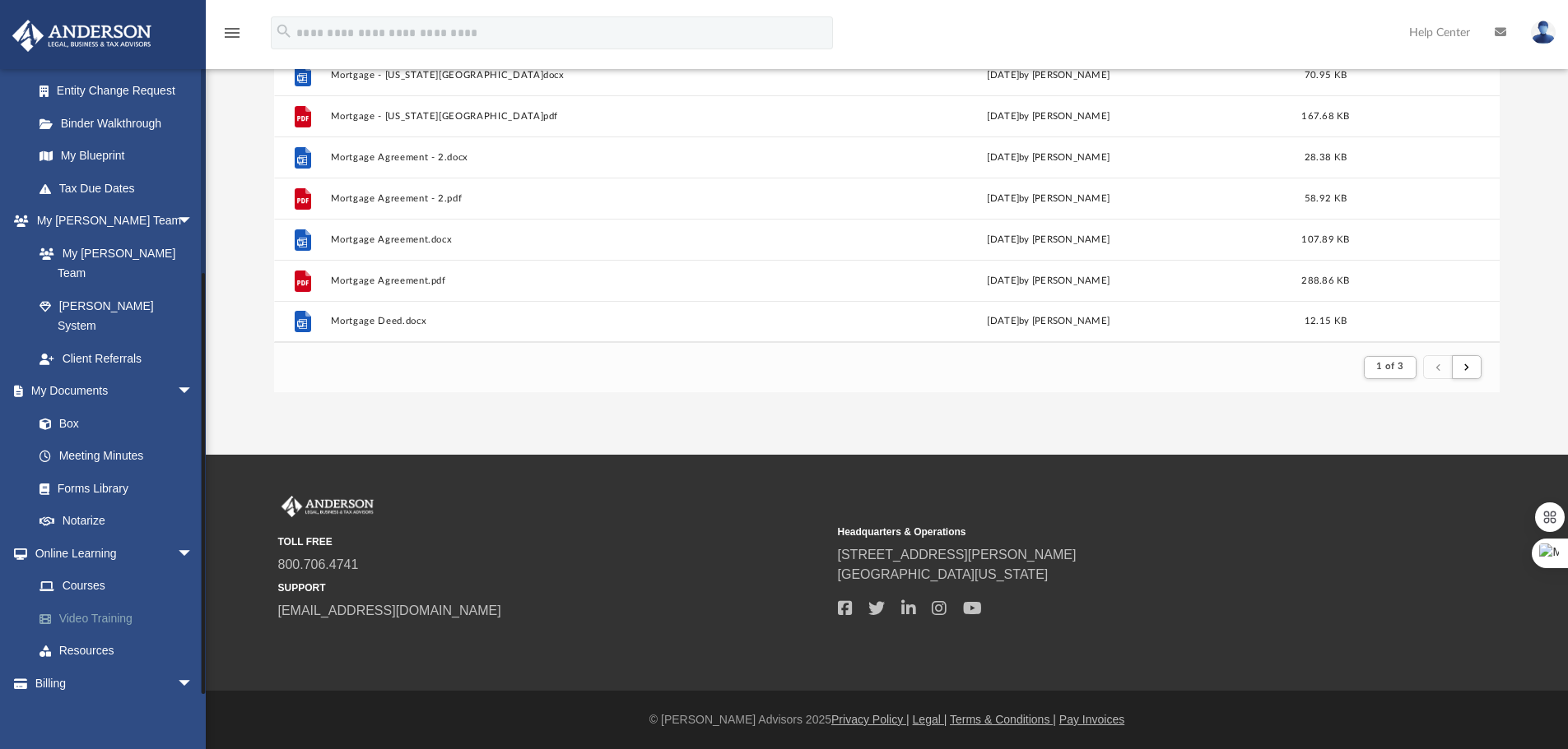
scroll to position [423, 0]
click at [67, 405] on link "Box" at bounding box center [121, 422] width 195 height 33
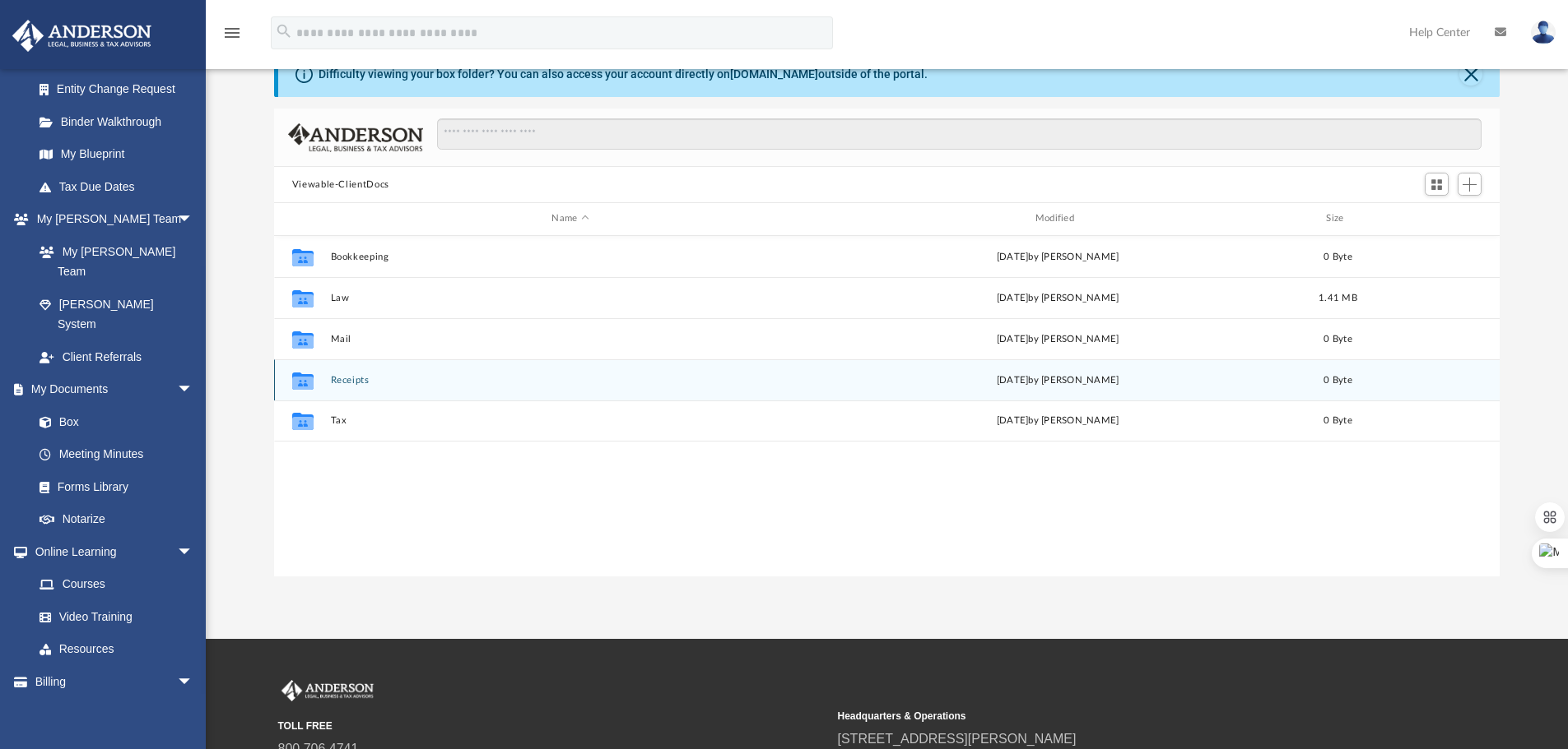
scroll to position [53, 0]
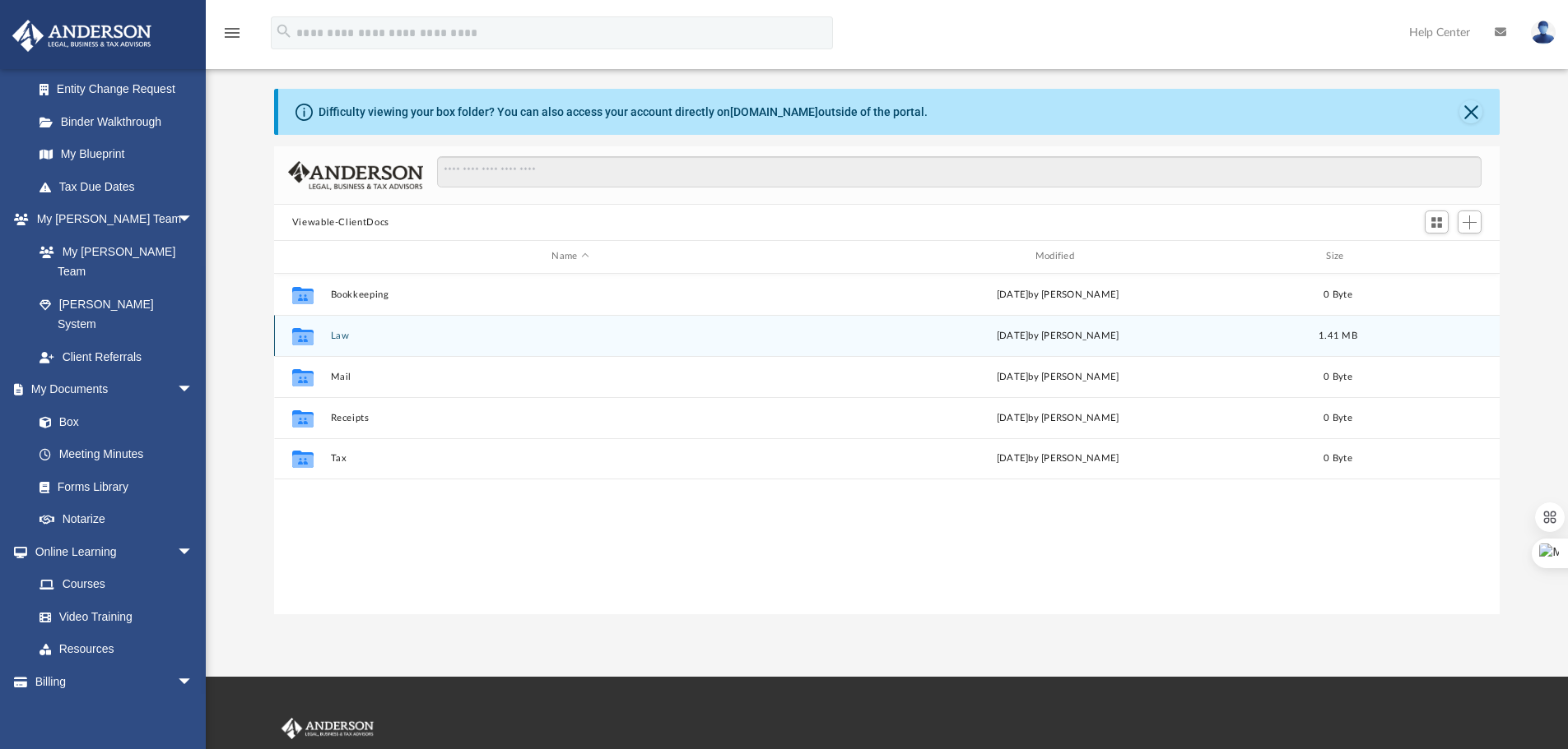
click at [472, 344] on div "Collaborated Folder Law Fri Aug 8 2025 by Lindsay Haggie 1.41 MB" at bounding box center [888, 335] width 1227 height 41
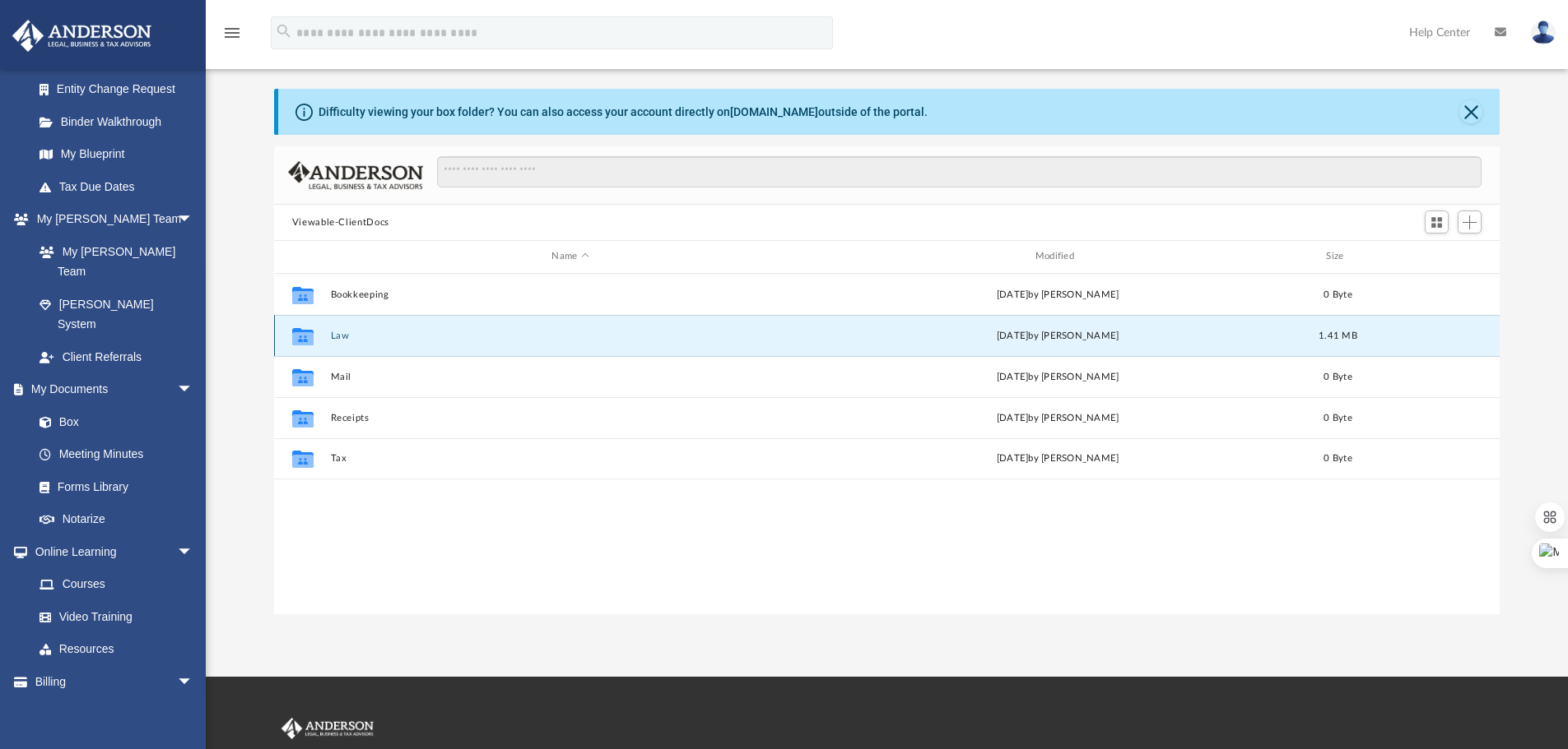
click at [473, 344] on div "Collaborated Folder Law Fri Aug 8 2025 by Lindsay Haggie 1.41 MB" at bounding box center [888, 335] width 1227 height 41
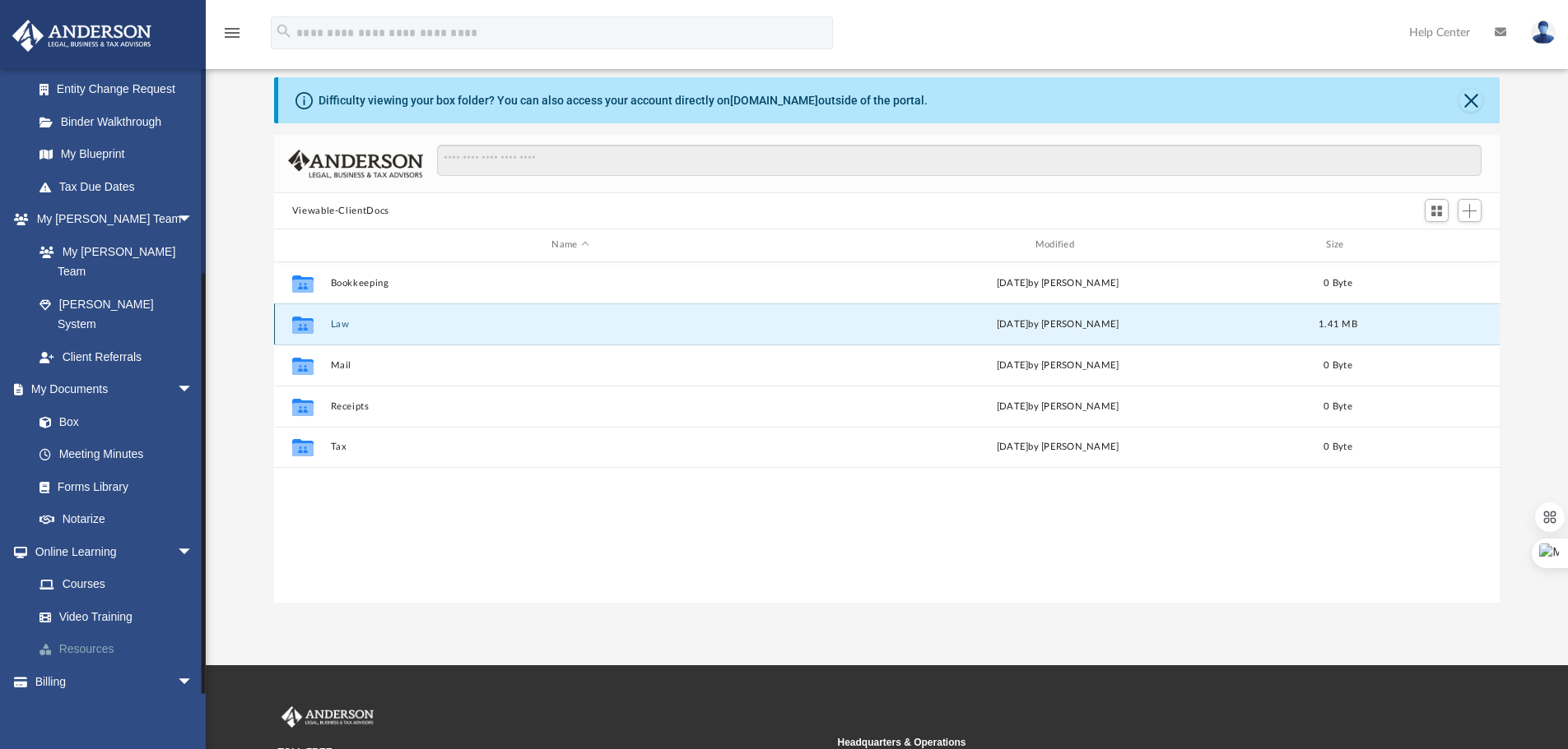
scroll to position [136, 0]
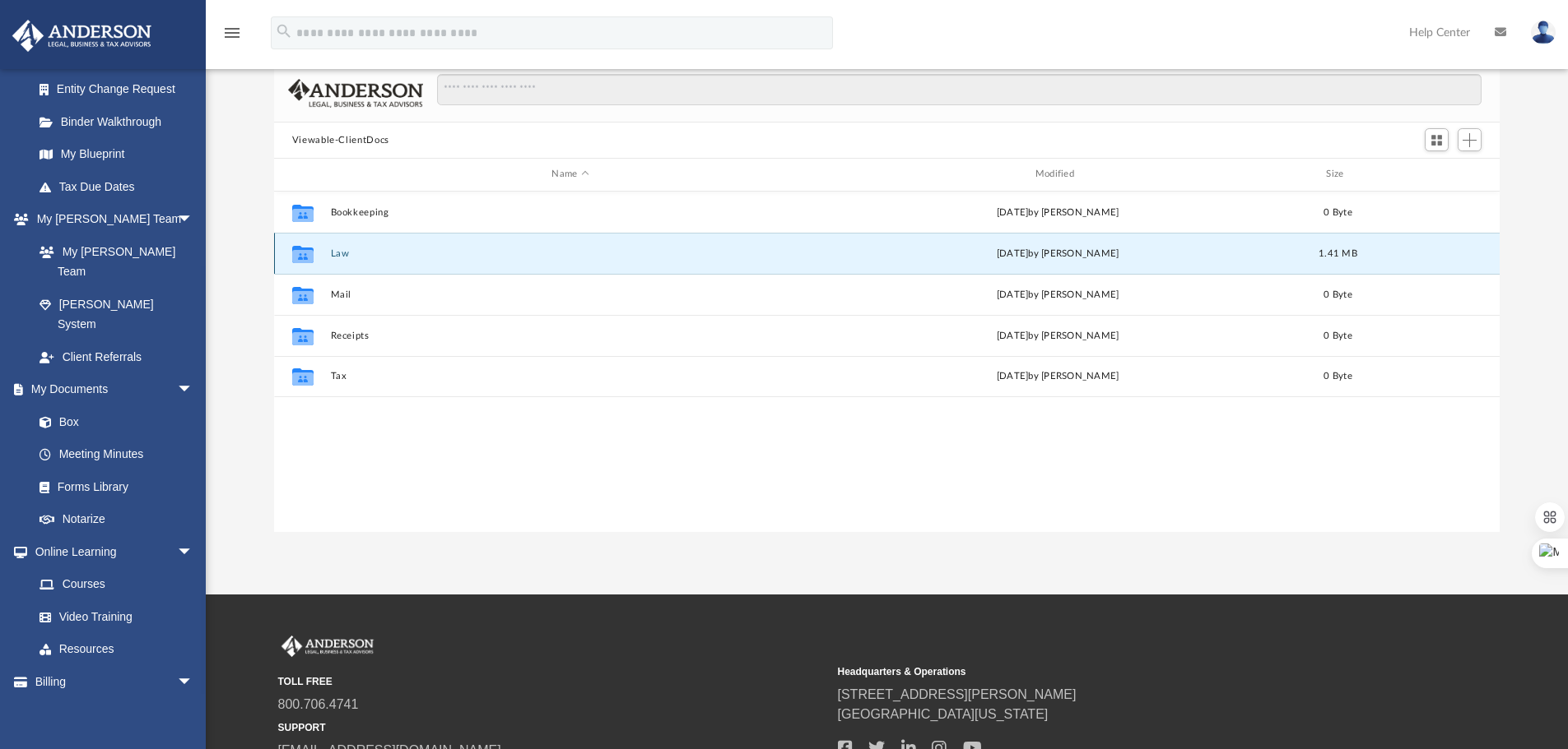
click at [297, 253] on icon "grid" at bounding box center [303, 256] width 21 height 14
click at [338, 253] on button "Law" at bounding box center [571, 254] width 480 height 11
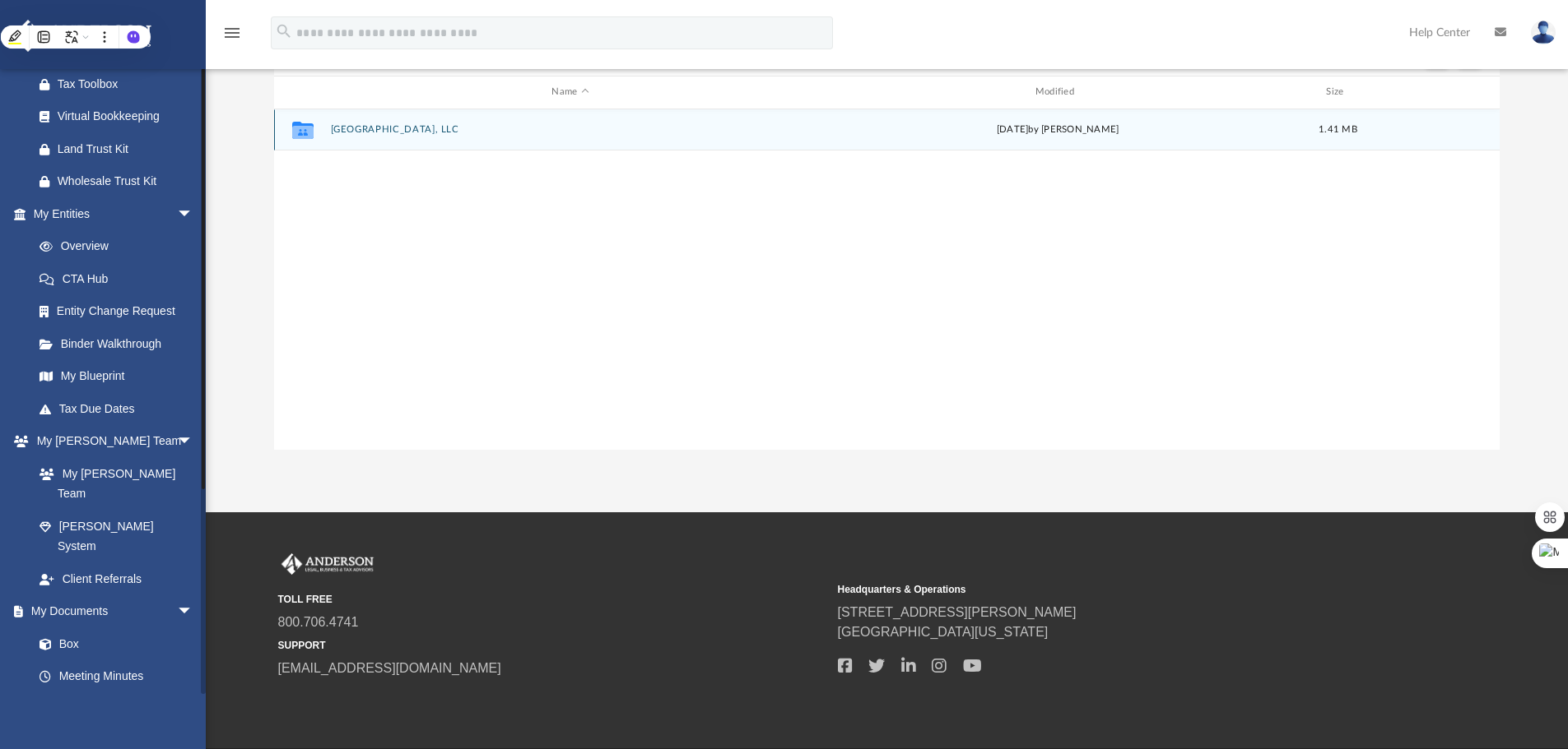
scroll to position [0, 0]
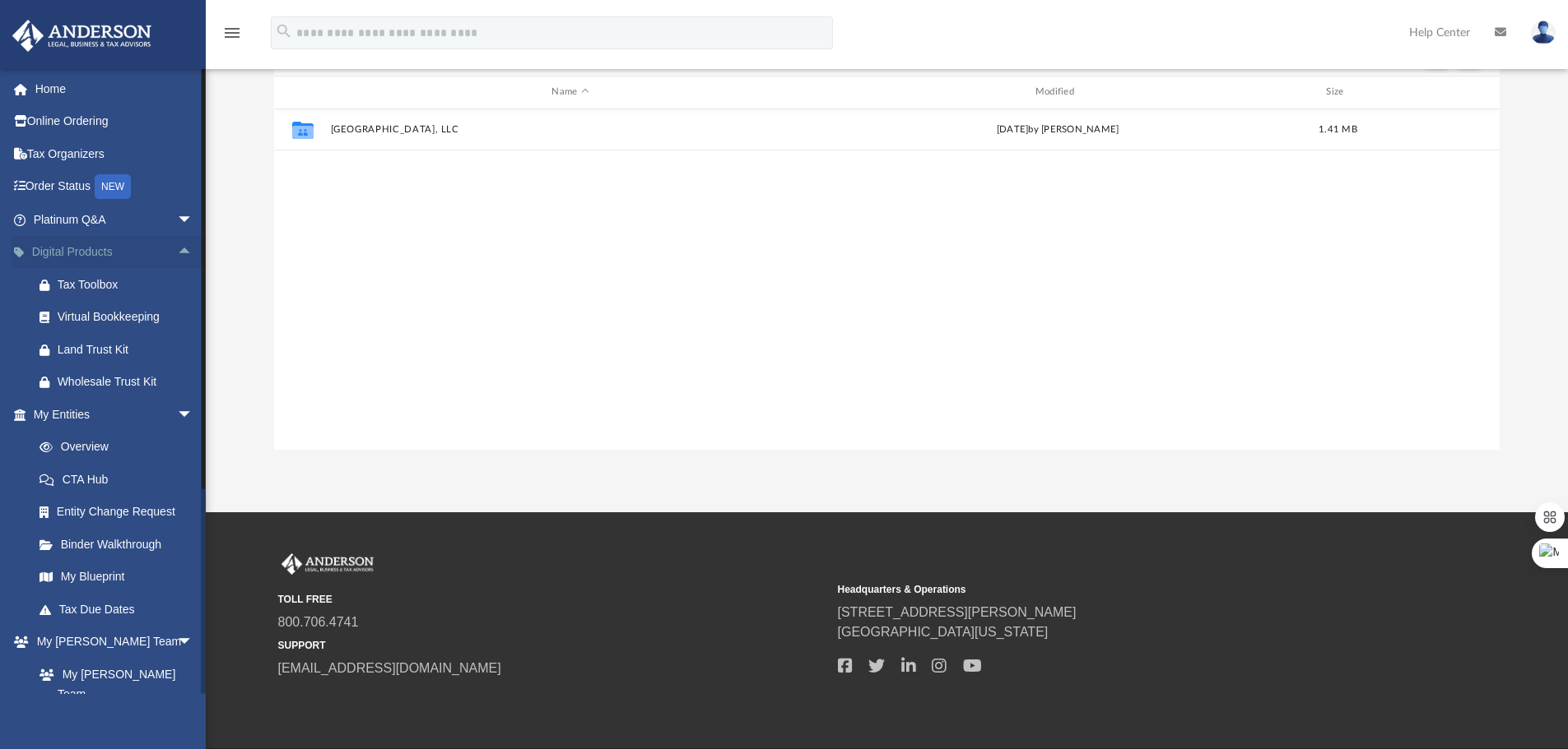
click at [179, 255] on span "arrow_drop_up" at bounding box center [193, 253] width 33 height 34
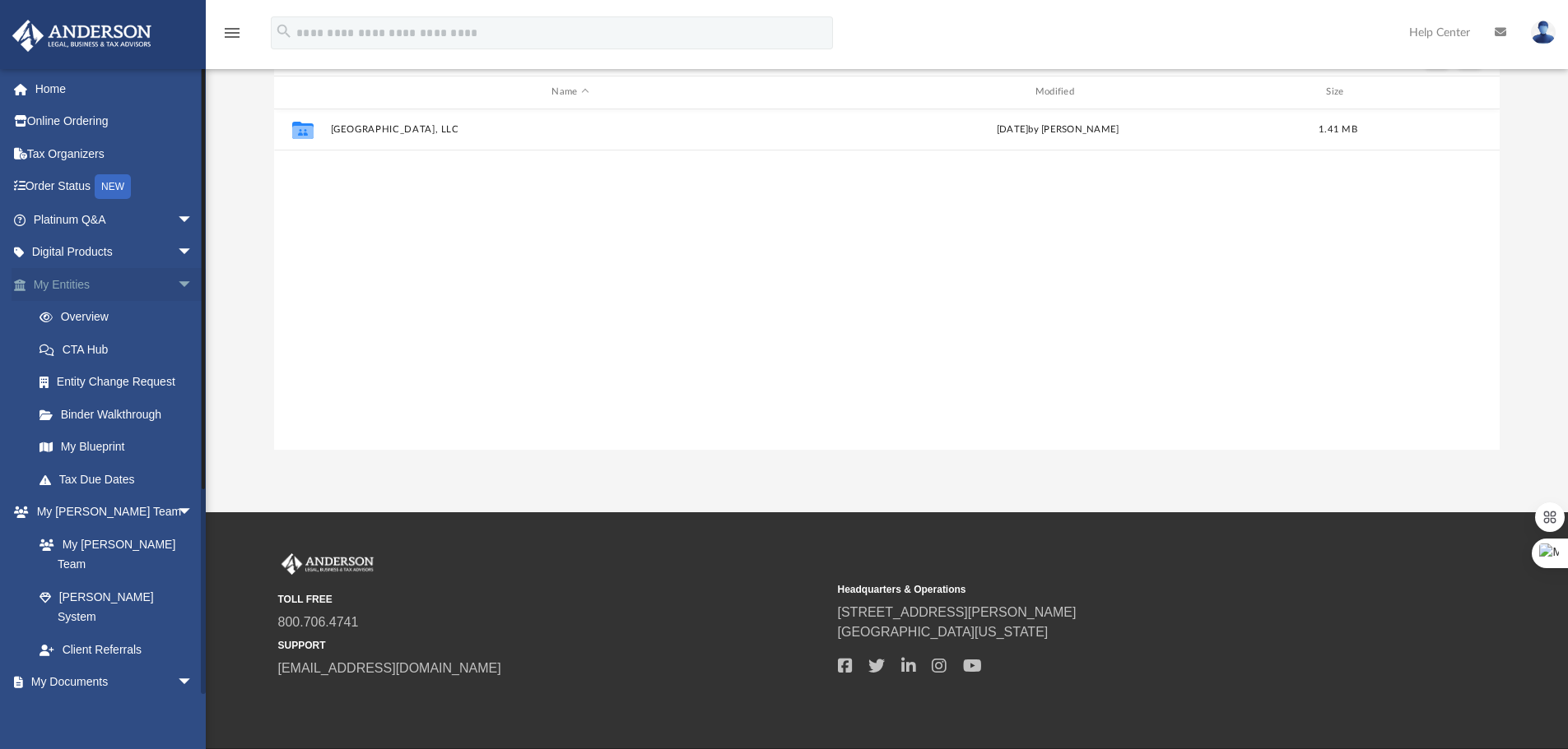
click at [177, 277] on span "arrow_drop_down" at bounding box center [193, 285] width 33 height 34
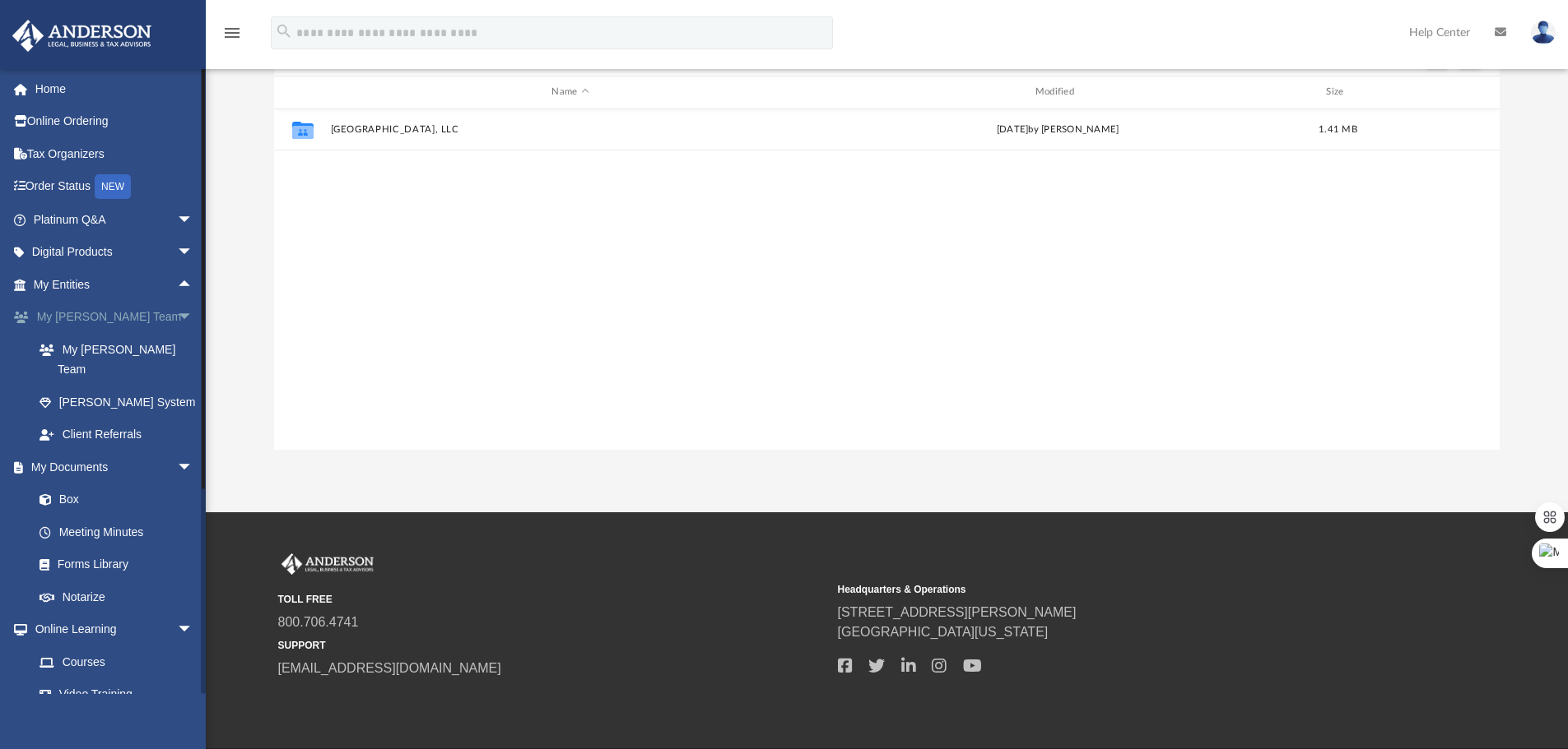
click at [180, 308] on span "arrow_drop_down" at bounding box center [193, 318] width 33 height 34
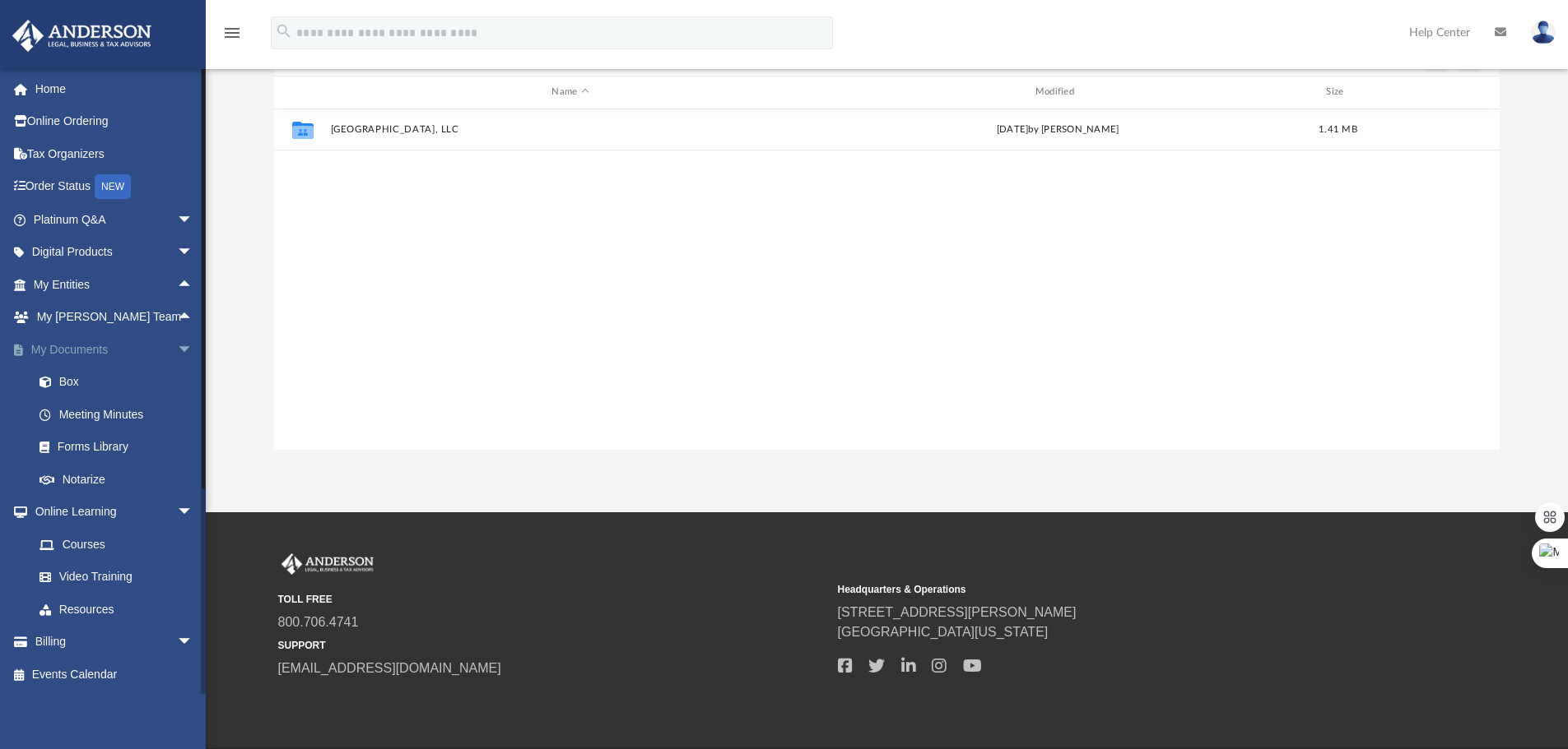
click at [177, 343] on span "arrow_drop_down" at bounding box center [193, 350] width 33 height 34
click at [177, 381] on span "arrow_drop_down" at bounding box center [193, 383] width 33 height 34
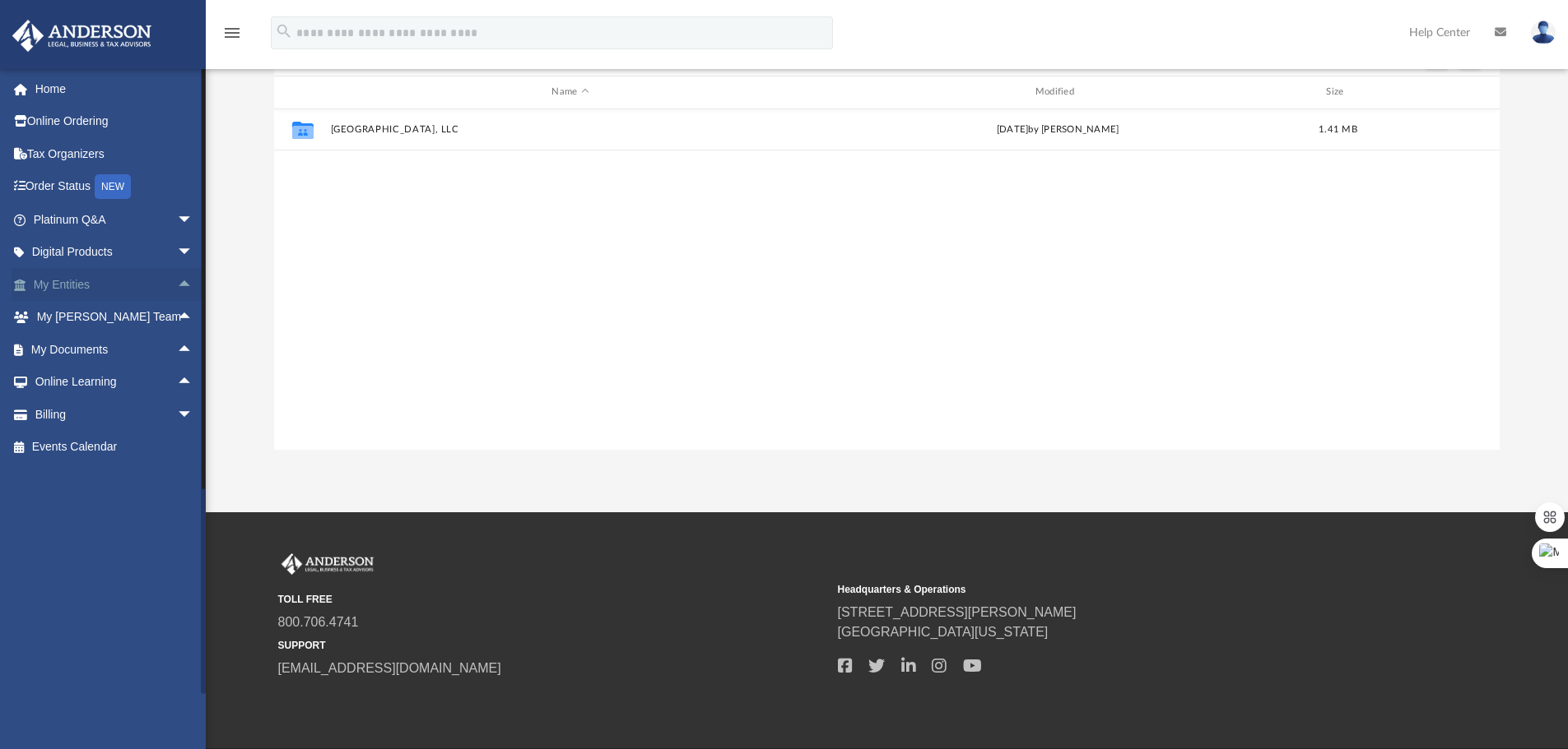
click at [177, 284] on span "arrow_drop_up" at bounding box center [193, 285] width 33 height 34
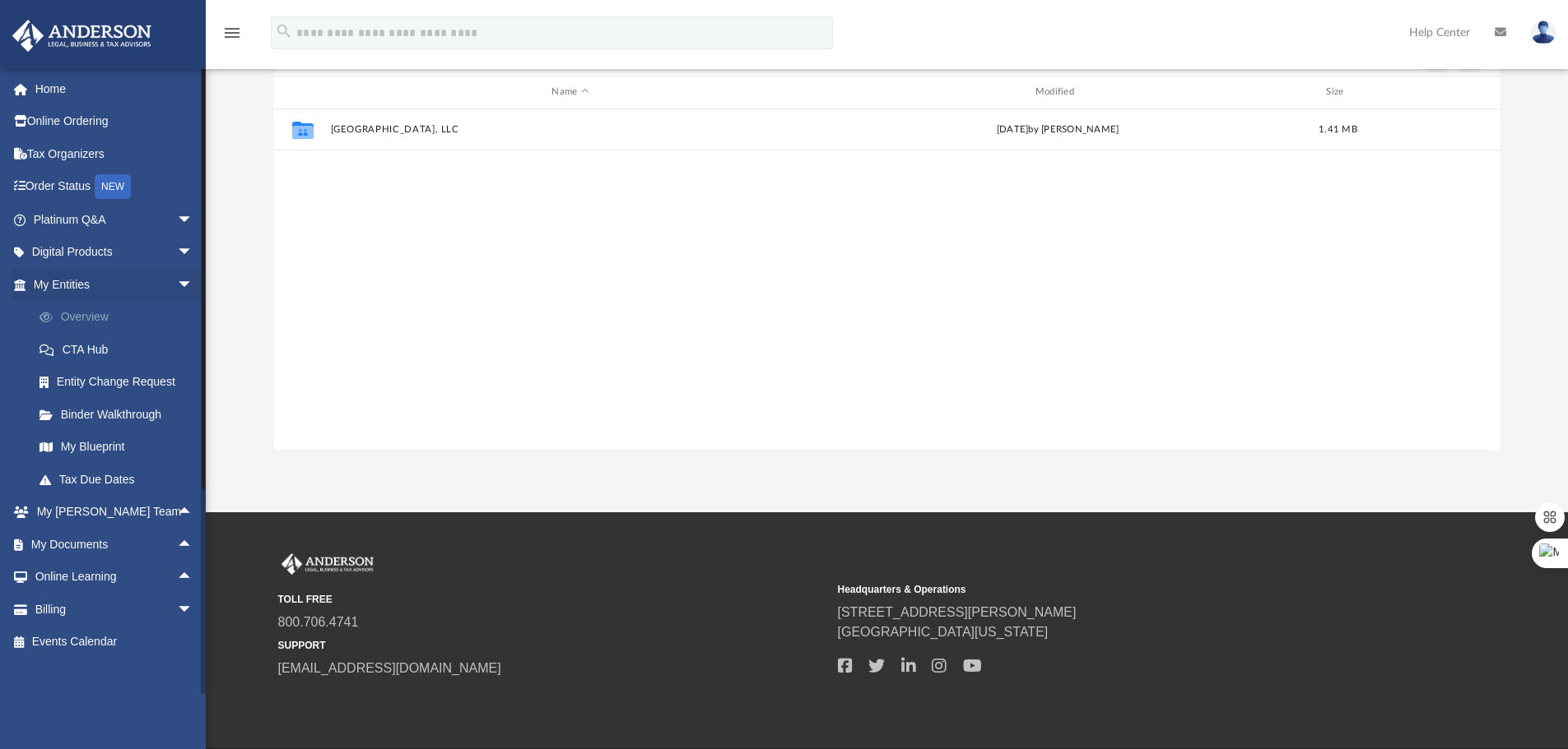
click at [100, 324] on link "Overview" at bounding box center [121, 318] width 195 height 33
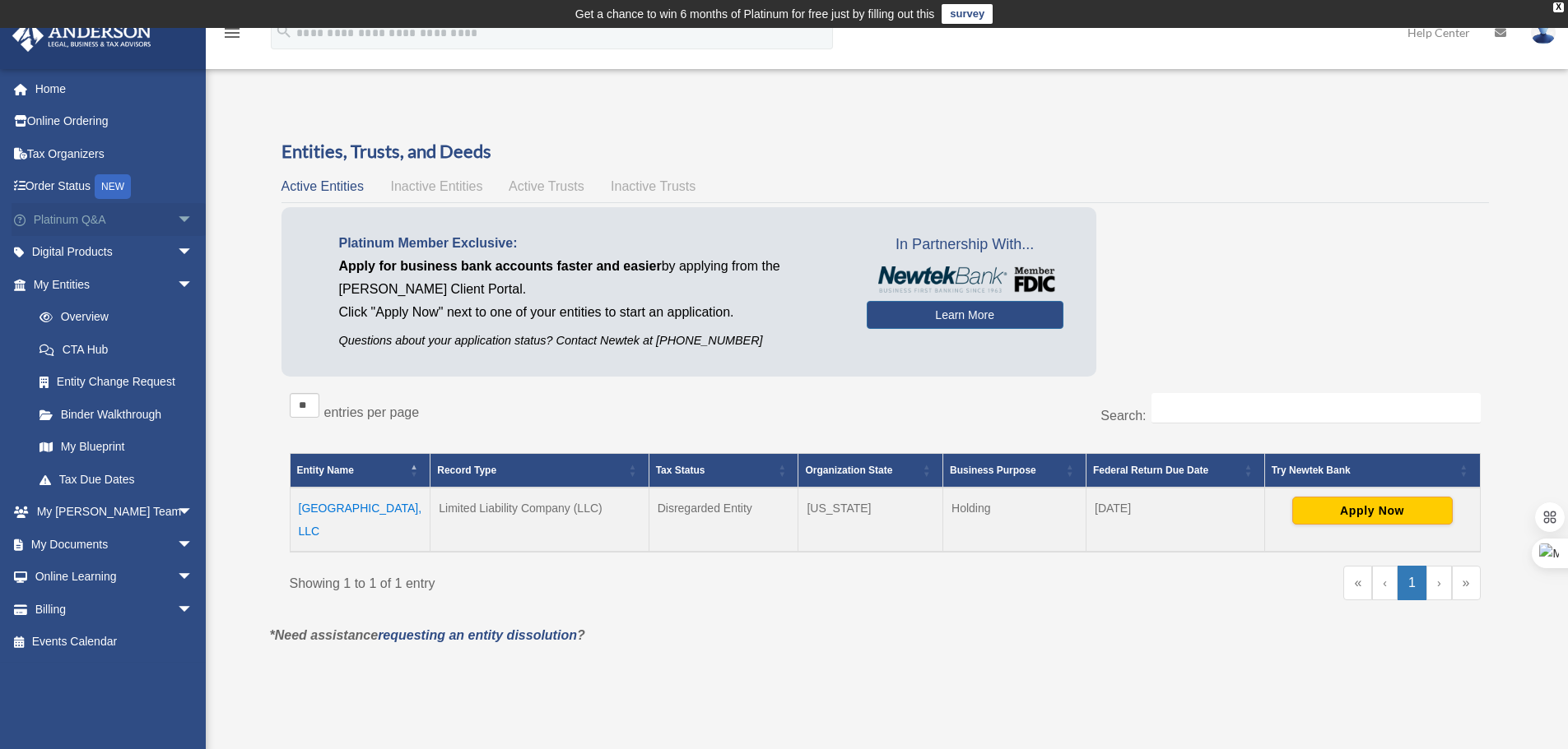
click at [177, 221] on span "arrow_drop_down" at bounding box center [193, 220] width 33 height 34
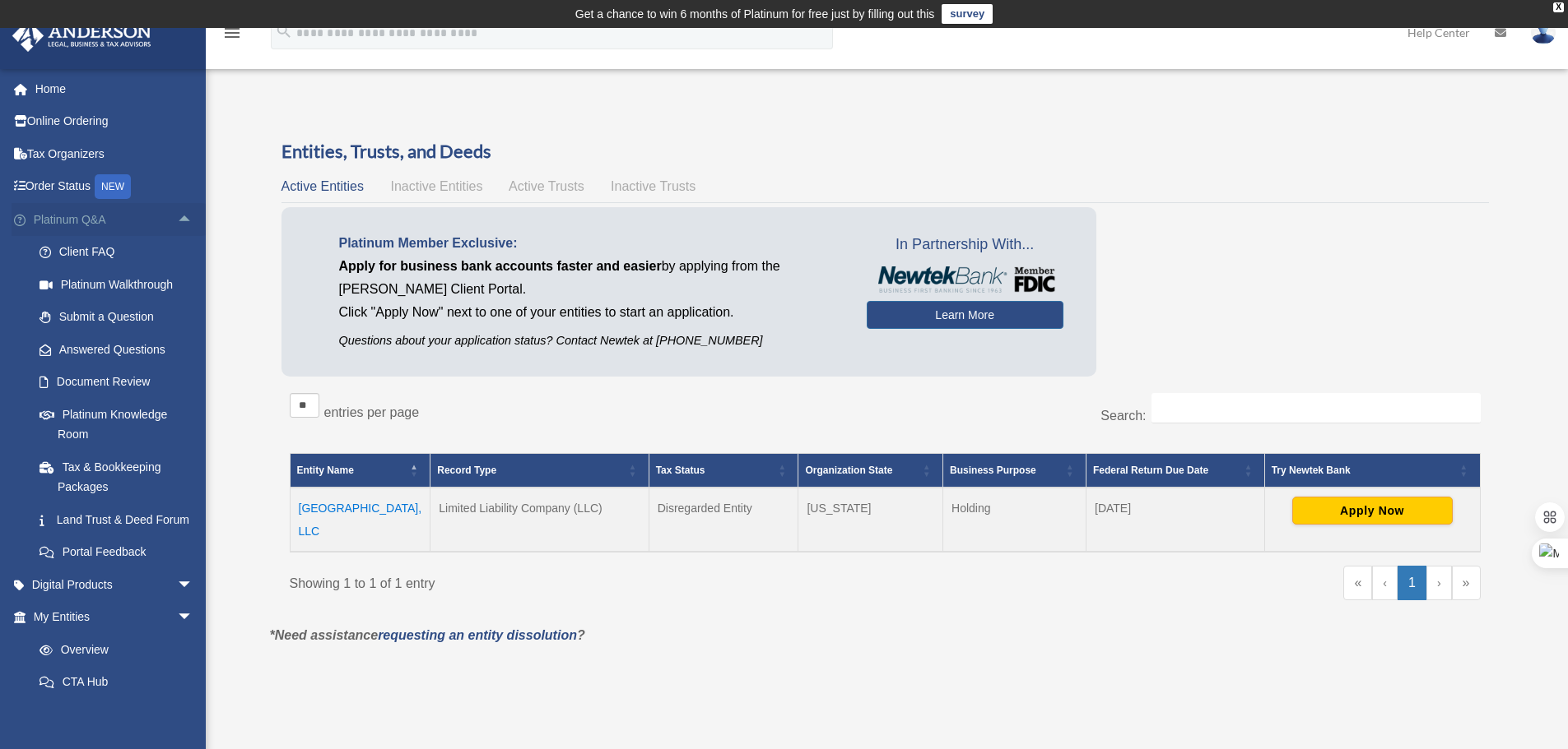
click at [177, 224] on span "arrow_drop_up" at bounding box center [193, 220] width 33 height 34
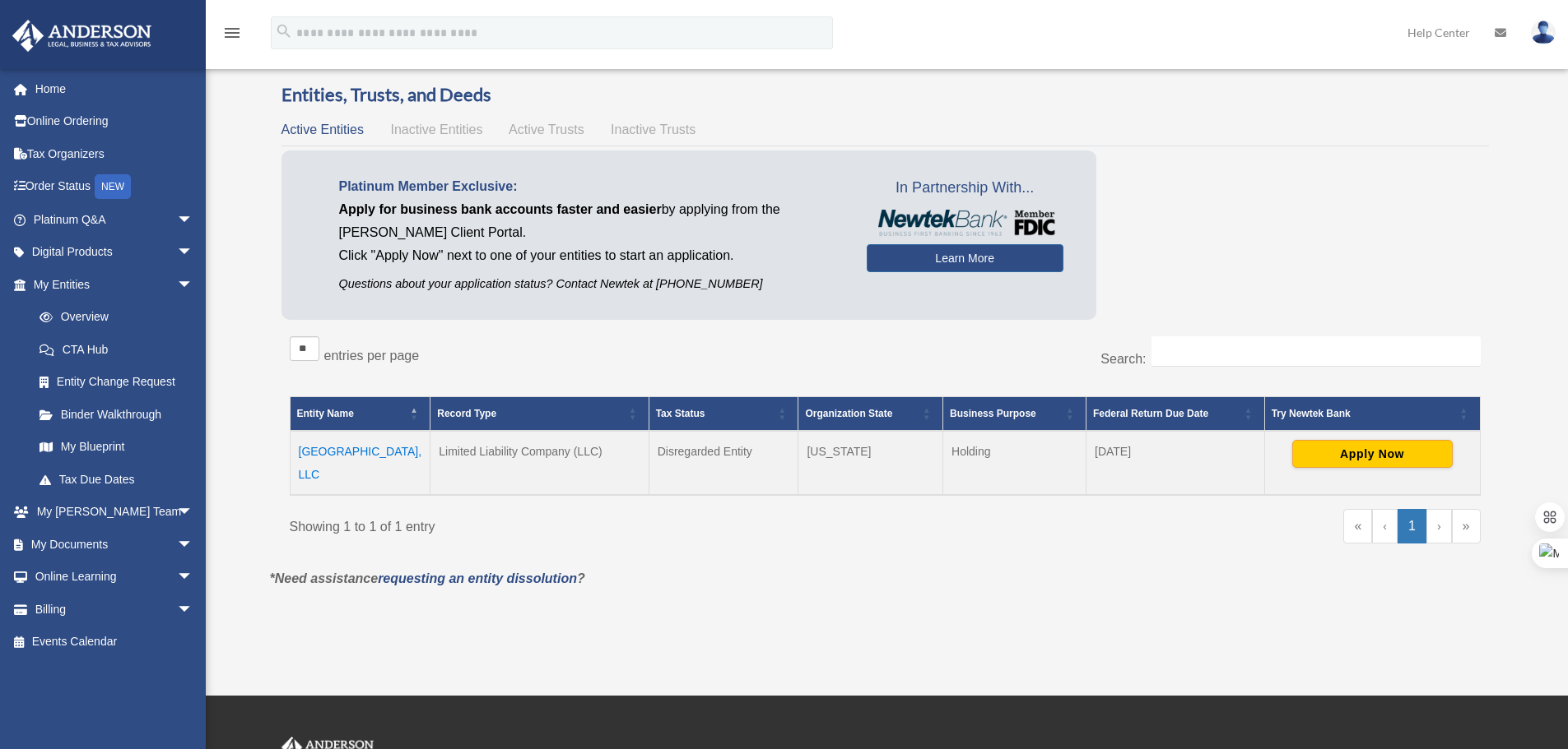
scroll to position [83, 0]
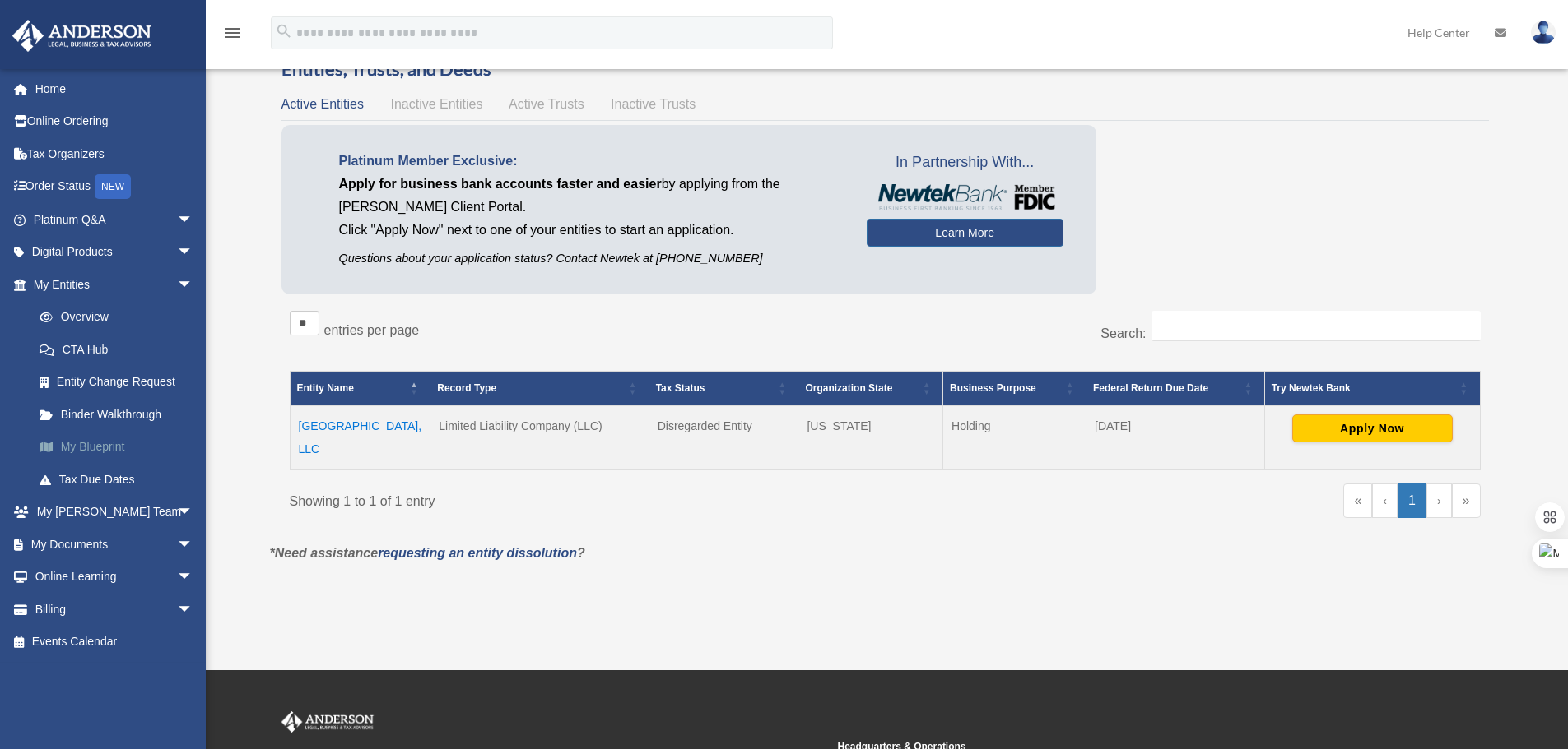
click at [110, 451] on link "My Blueprint" at bounding box center [121, 448] width 195 height 33
